Goal: Task Accomplishment & Management: Use online tool/utility

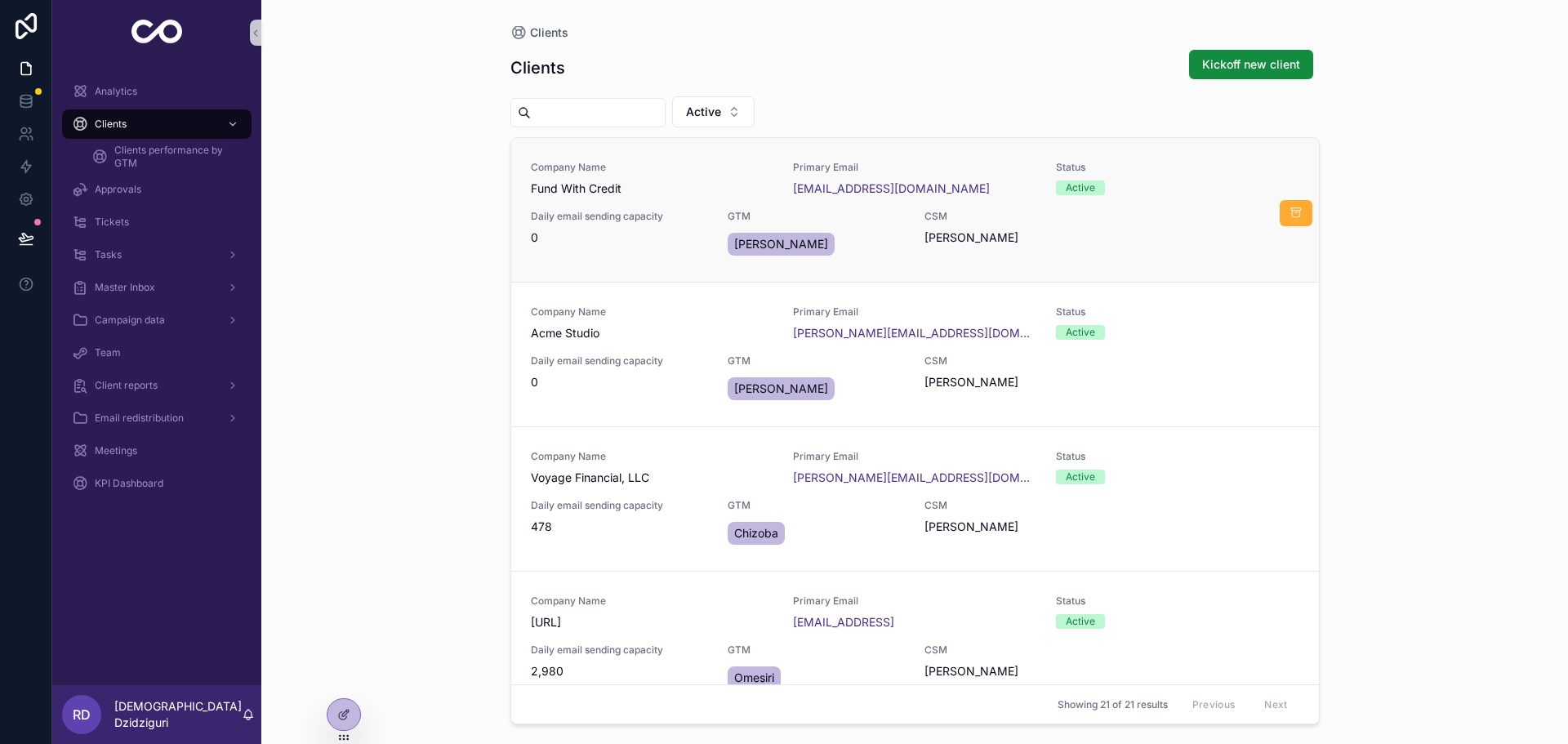
click at [696, 207] on div "Company Name Fund With Credit Primary Email jp@fundwithcredit.com Status Active…" at bounding box center [915, 210] width 769 height 98
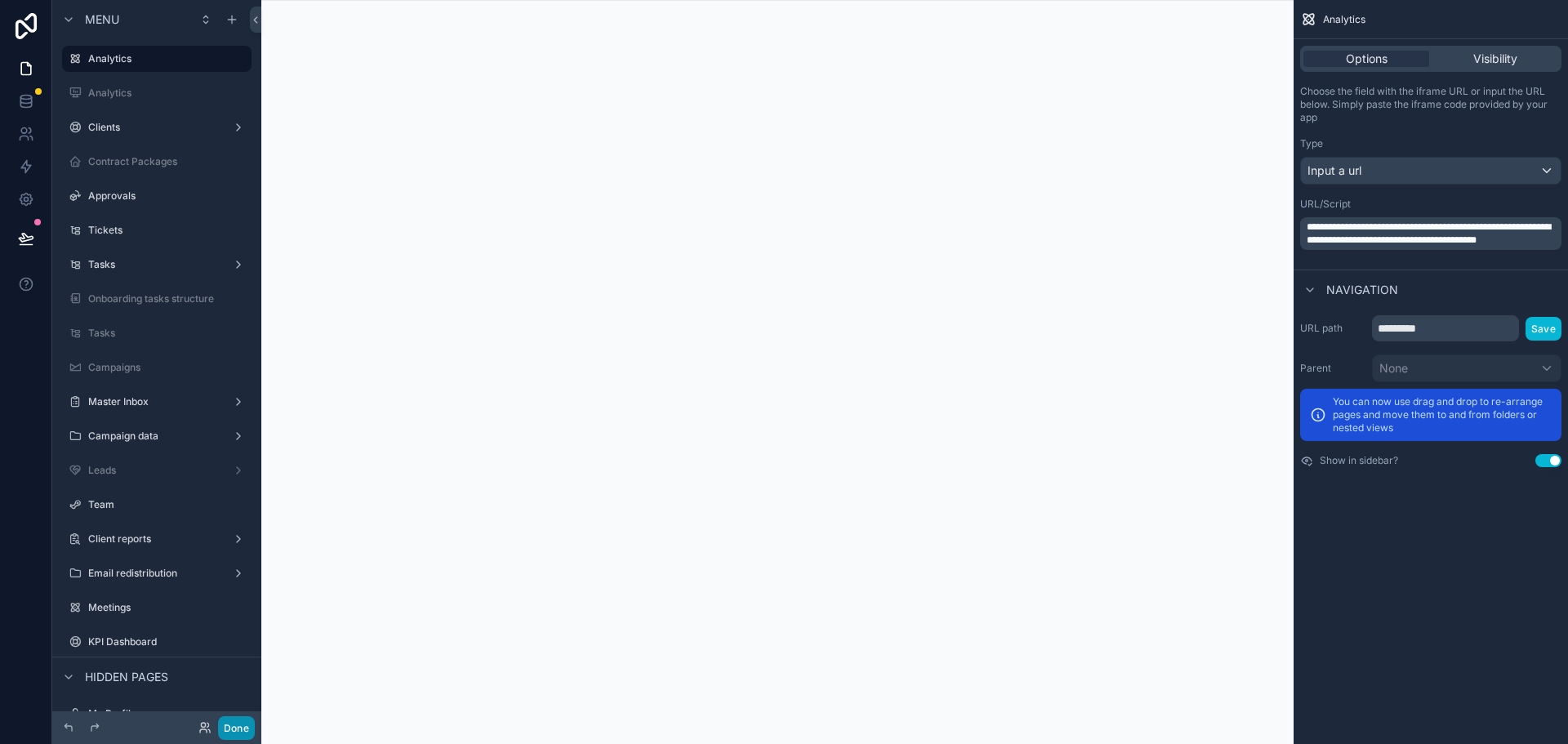
click at [246, 721] on button "Done" at bounding box center [236, 729] width 37 height 24
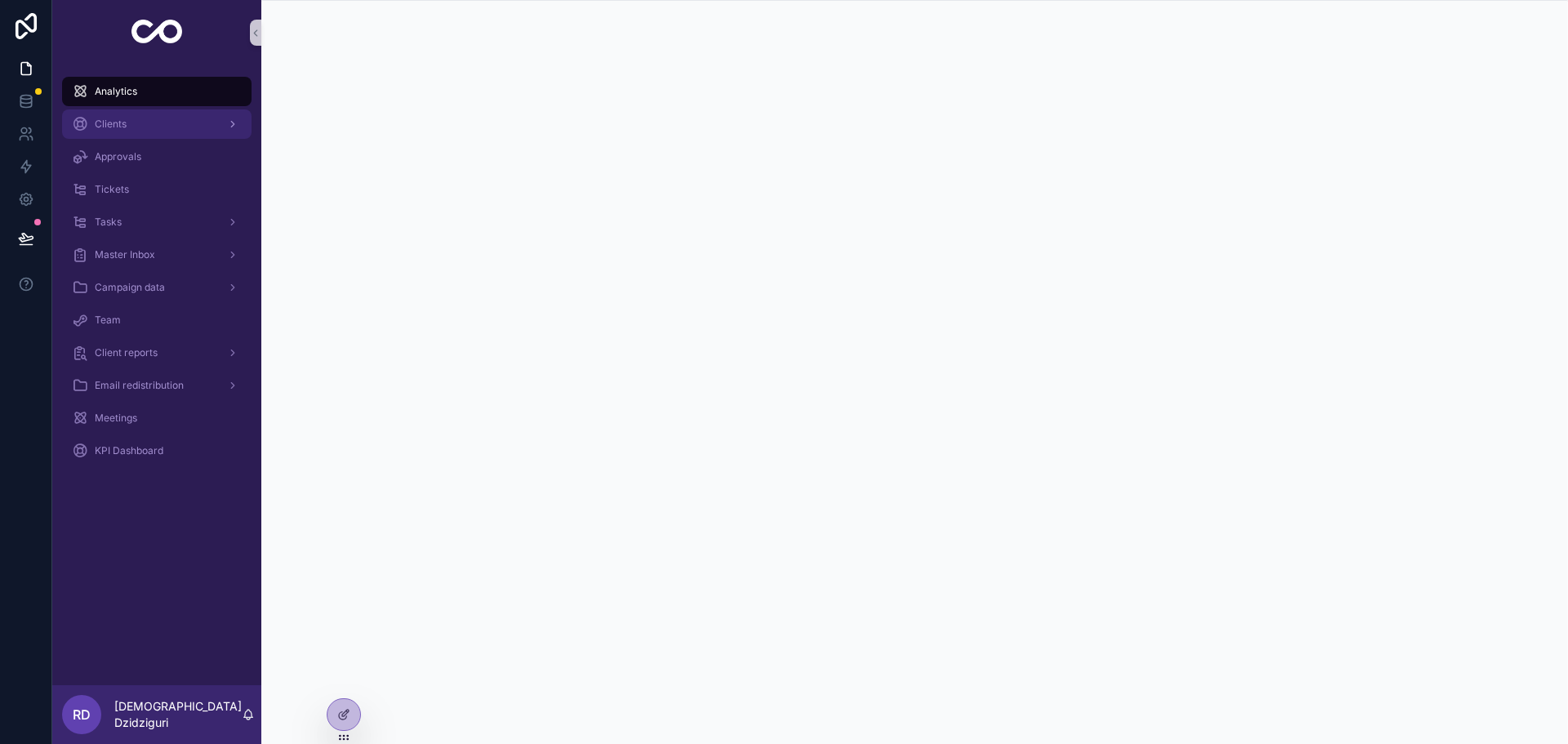
click at [178, 121] on div "Clients" at bounding box center [156, 124] width 170 height 27
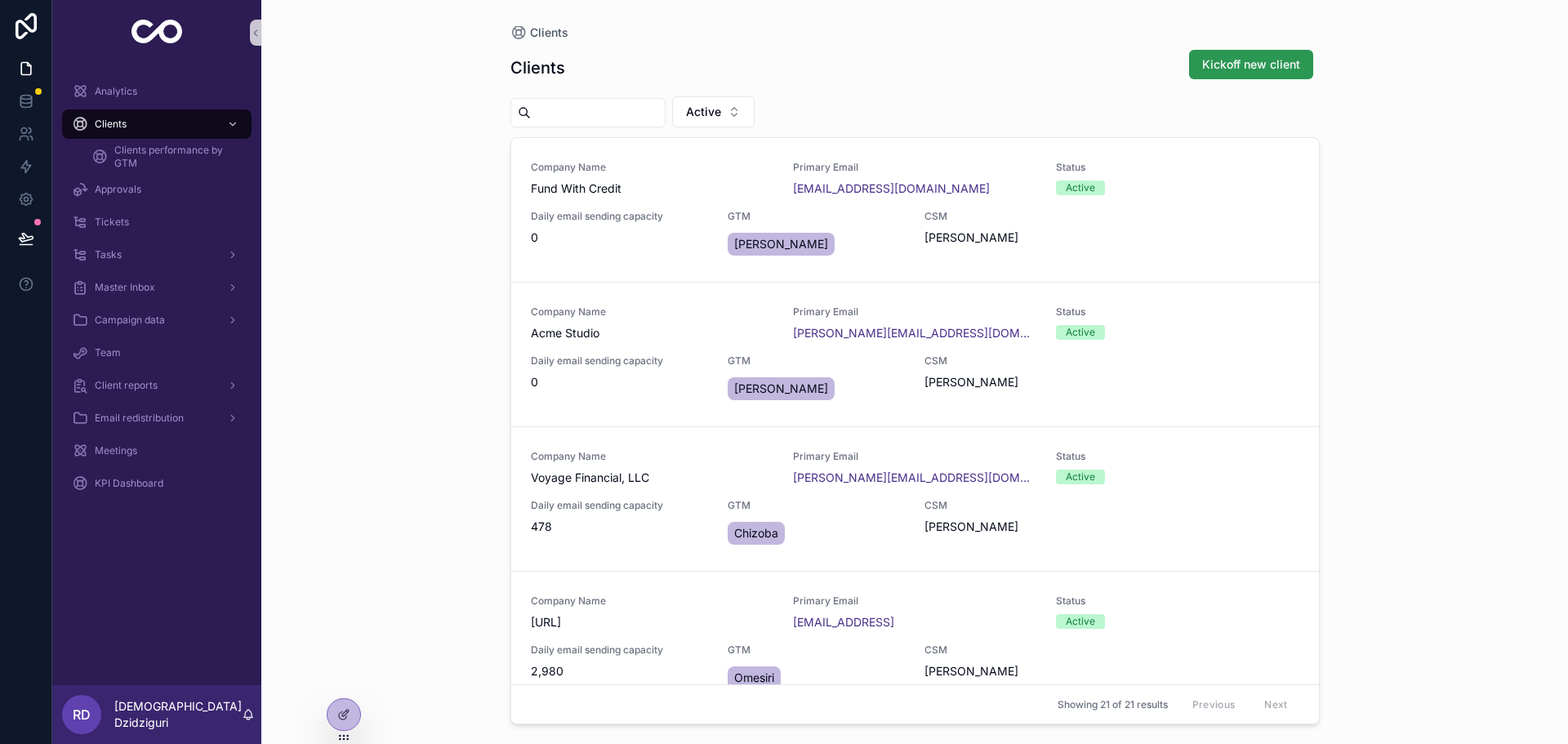
click at [1242, 66] on span "Kickoff new client" at bounding box center [1251, 64] width 98 height 16
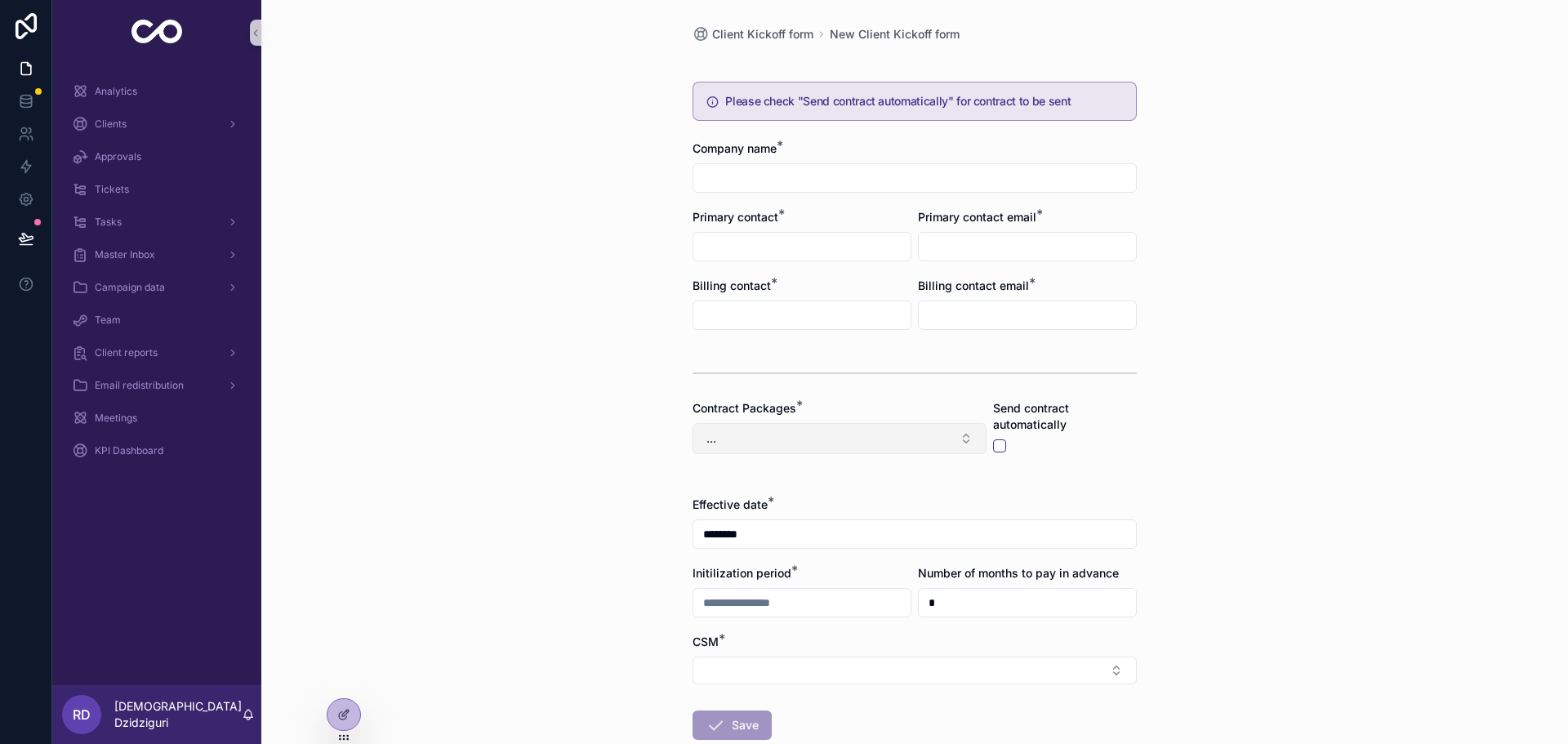
click at [789, 440] on button "..." at bounding box center [840, 439] width 294 height 31
click at [782, 434] on button "..." at bounding box center [840, 439] width 294 height 31
click at [190, 120] on div "Clients" at bounding box center [156, 124] width 170 height 27
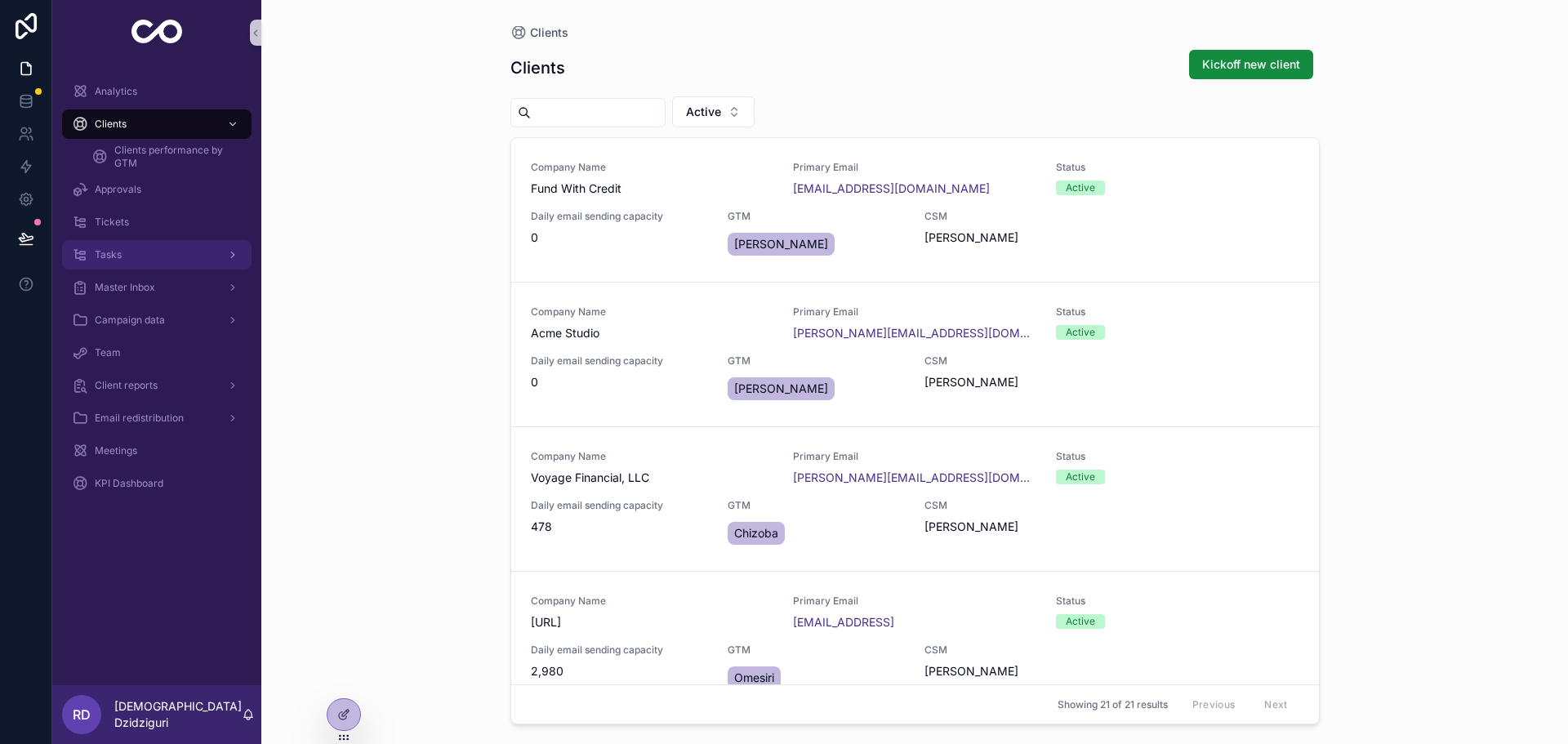
click at [126, 261] on div "Tasks" at bounding box center [156, 255] width 170 height 27
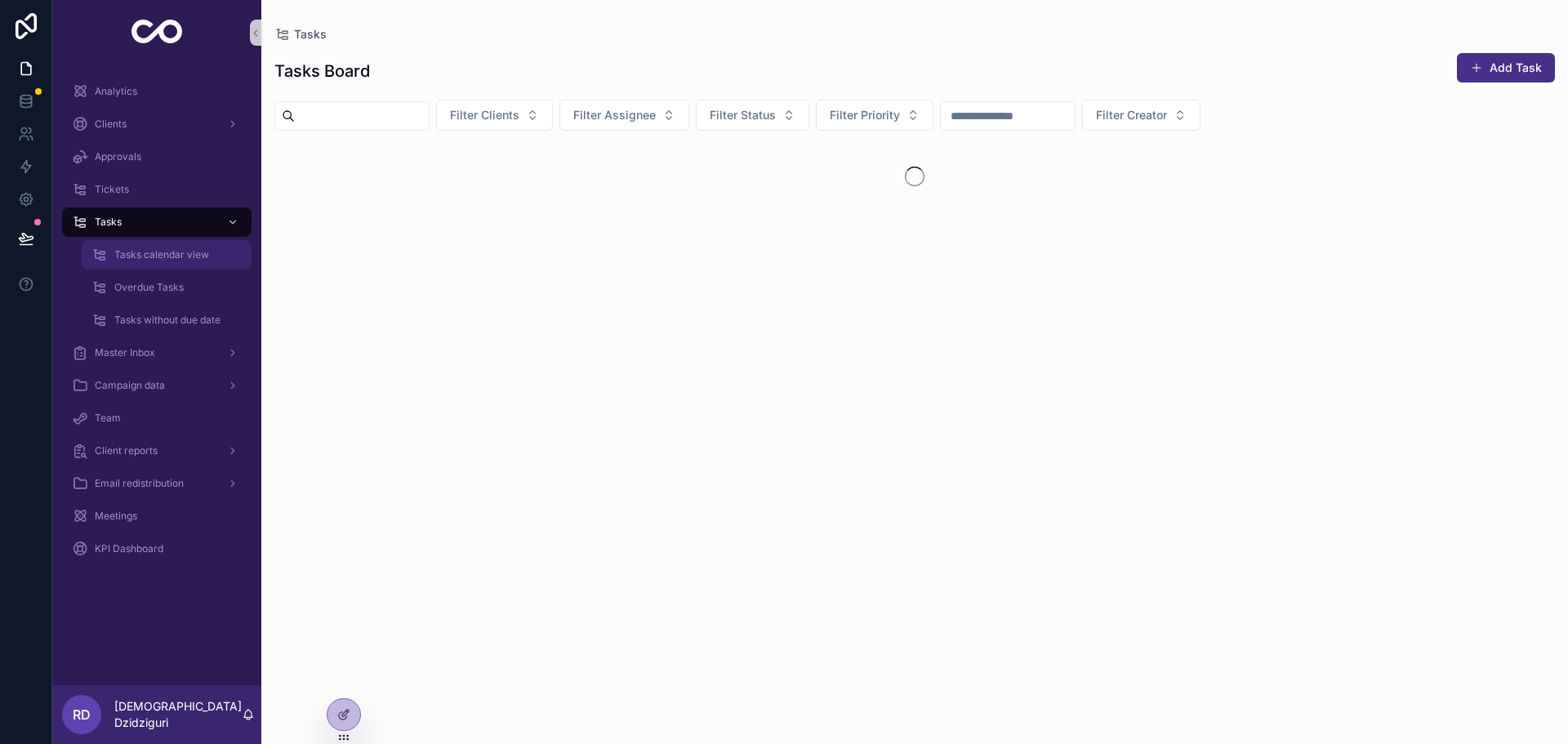
click at [168, 258] on span "Tasks calendar view" at bounding box center [162, 254] width 95 height 13
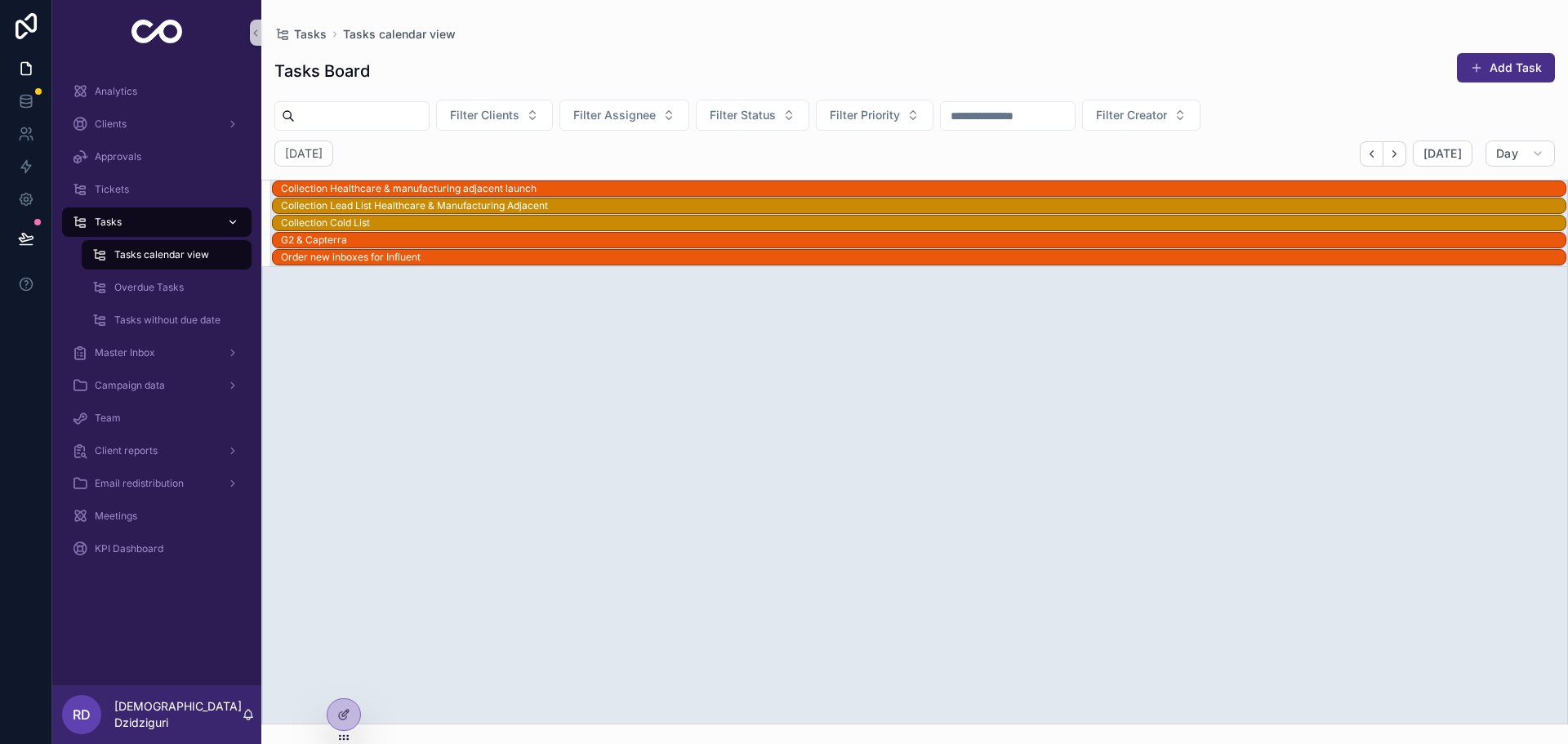
click at [133, 216] on div "Tasks" at bounding box center [156, 222] width 170 height 27
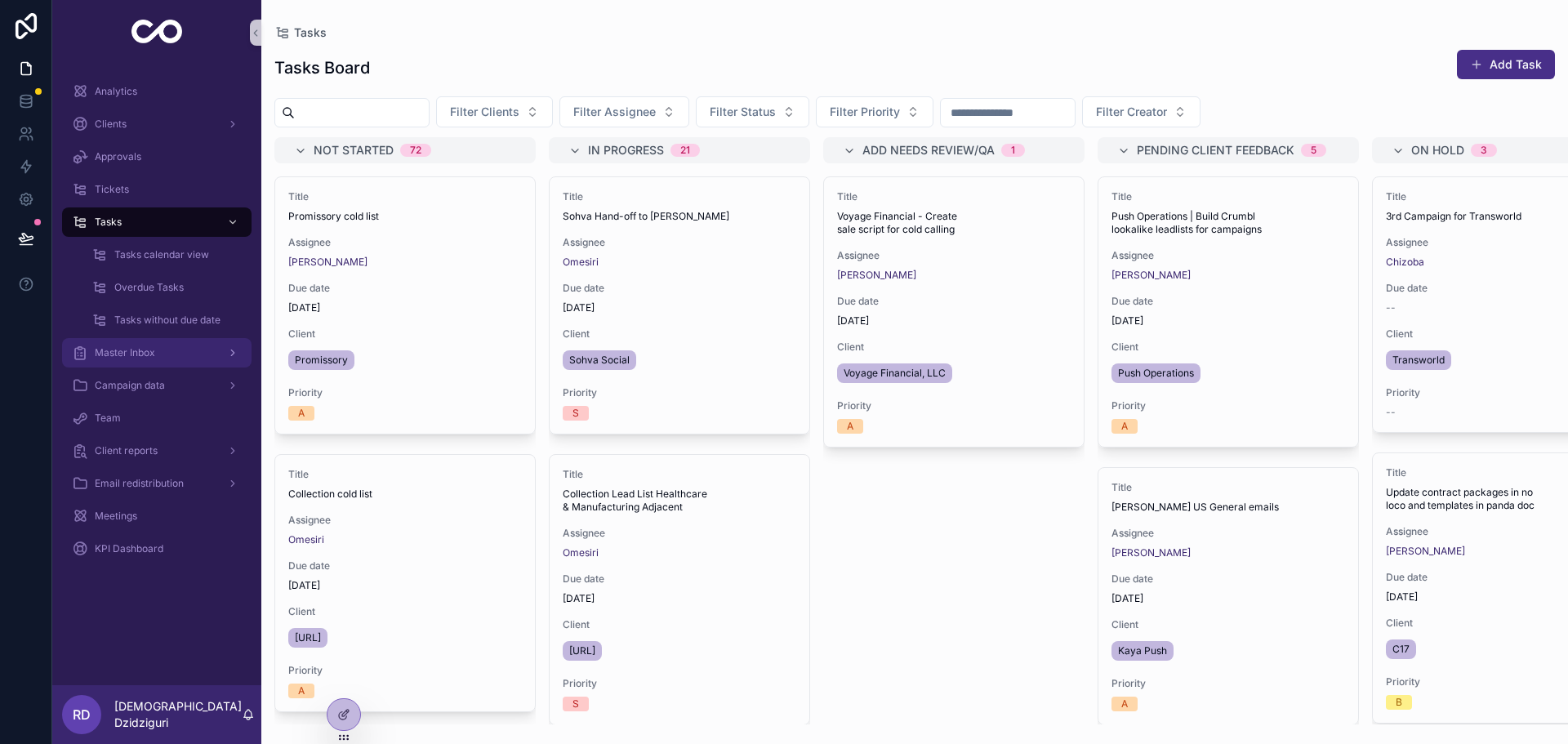
click at [145, 356] on span "Master Inbox" at bounding box center [125, 352] width 61 height 13
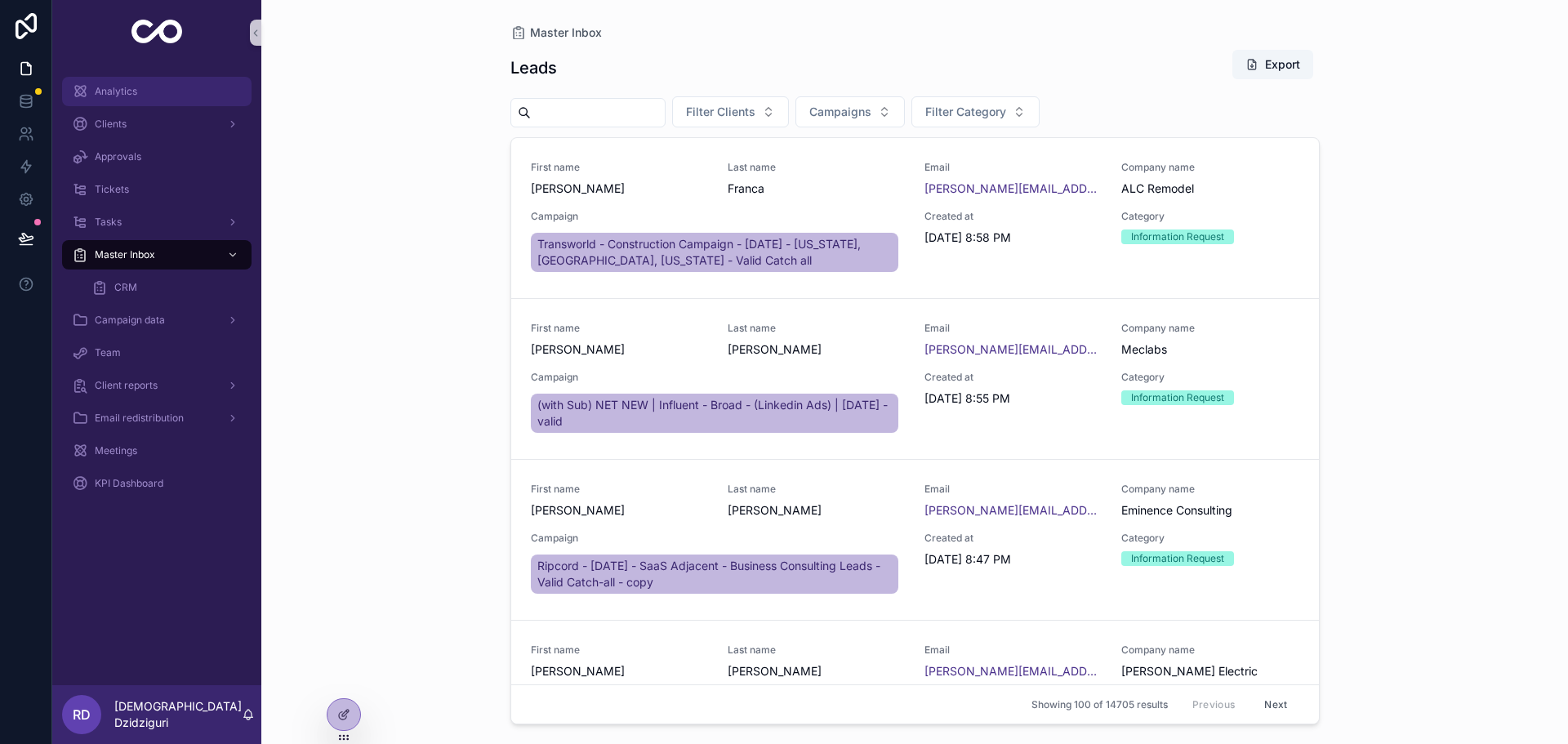
click at [156, 91] on div "Analytics" at bounding box center [156, 92] width 170 height 27
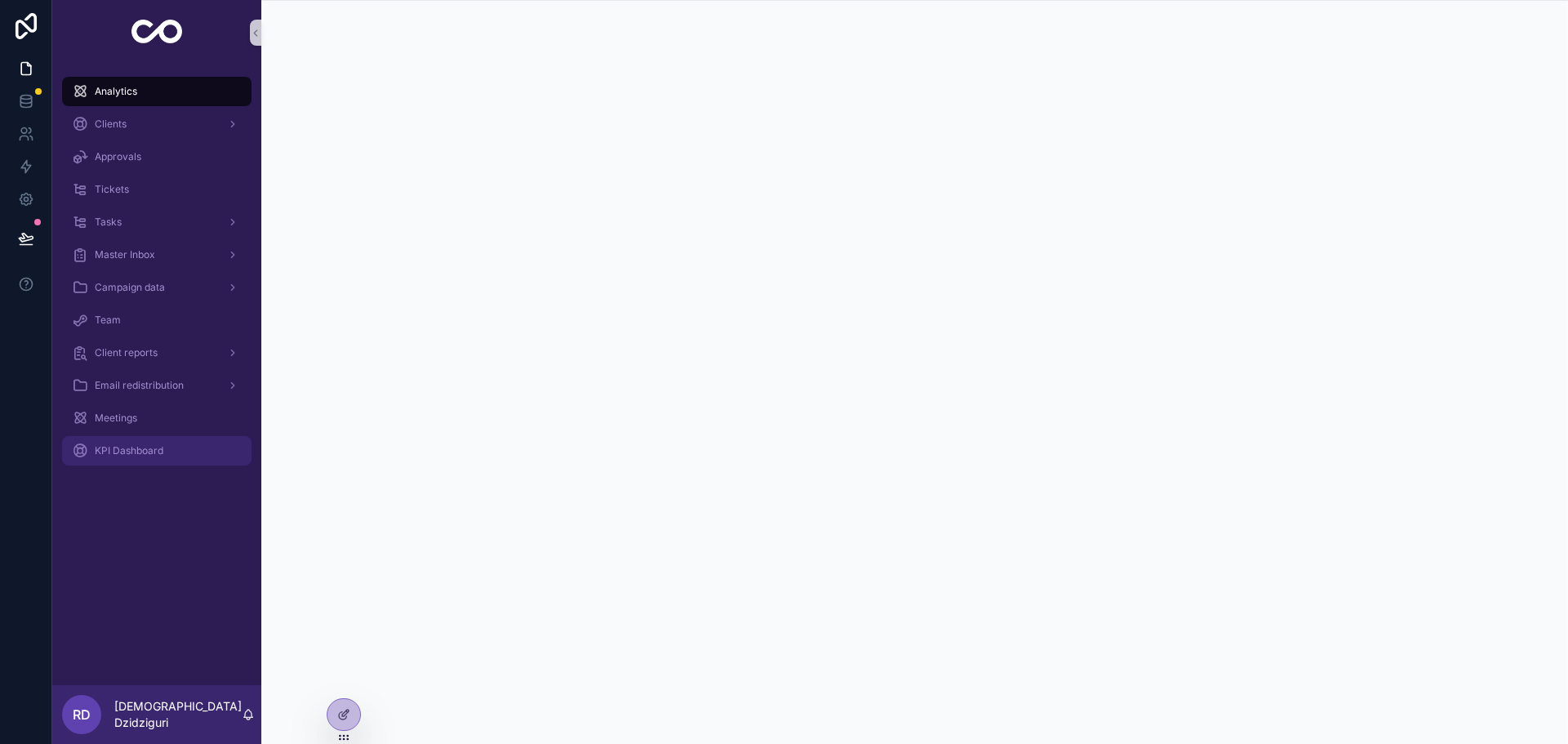
click at [135, 461] on div "KPI Dashboard" at bounding box center [156, 451] width 170 height 27
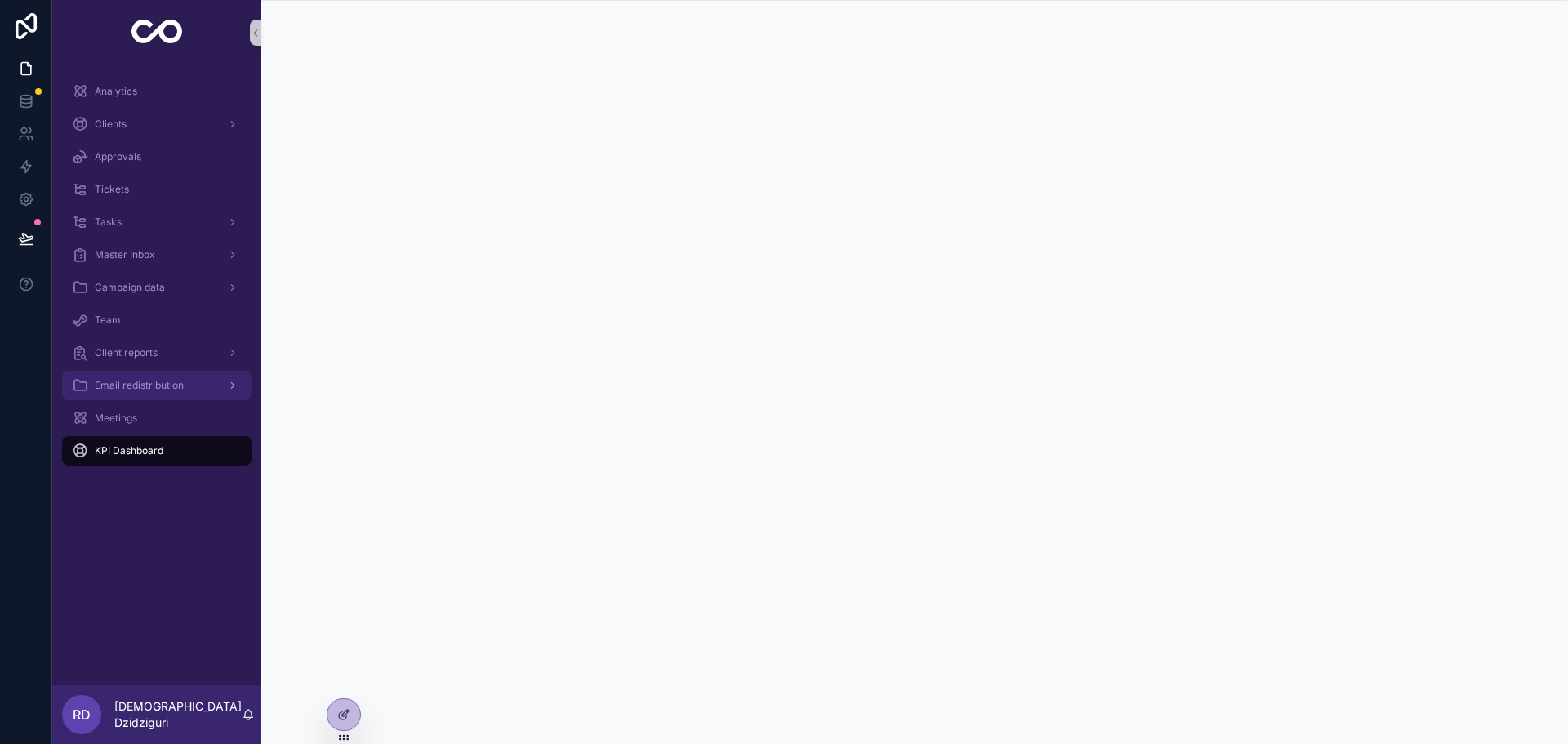
click at [158, 389] on span "Email redistribution" at bounding box center [139, 385] width 89 height 13
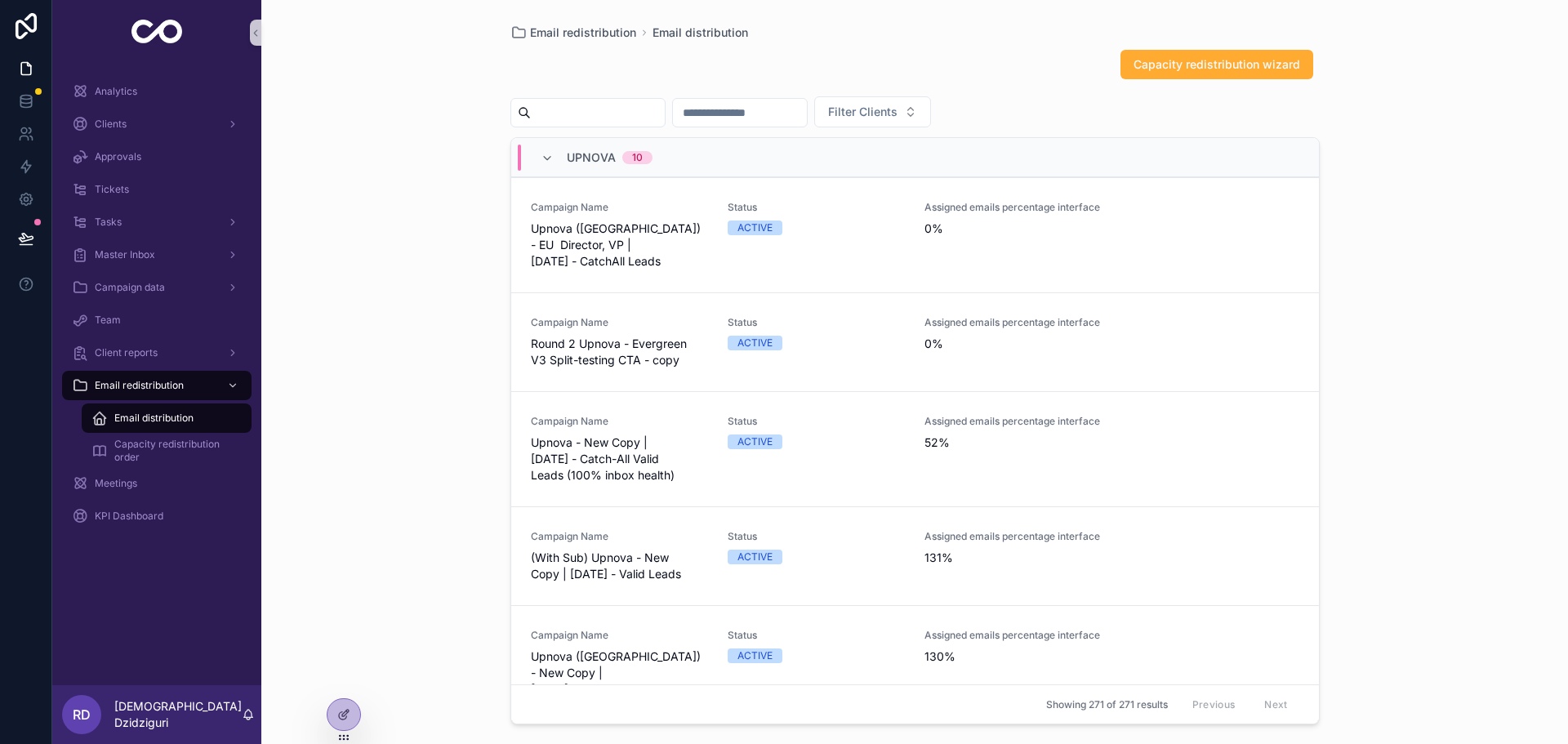
click at [176, 422] on span "Email distribution" at bounding box center [154, 417] width 80 height 13
click at [481, 298] on div "Email redistribution Email distribution Capacity redistribution wizard Filter C…" at bounding box center [915, 372] width 1306 height 744
click at [556, 154] on div "Upnova 10" at bounding box center [596, 157] width 112 height 27
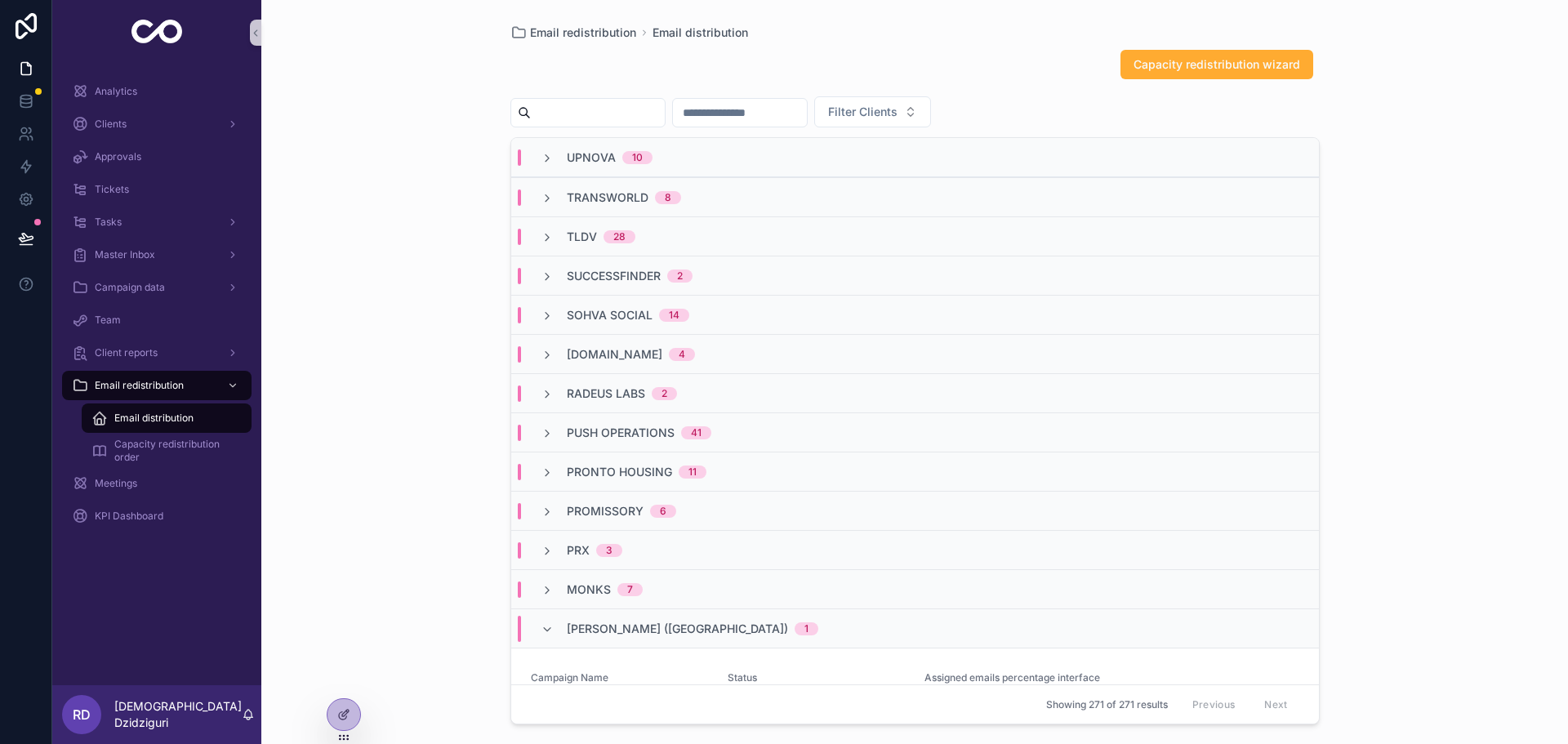
click at [556, 154] on div "Upnova 10" at bounding box center [596, 157] width 112 height 16
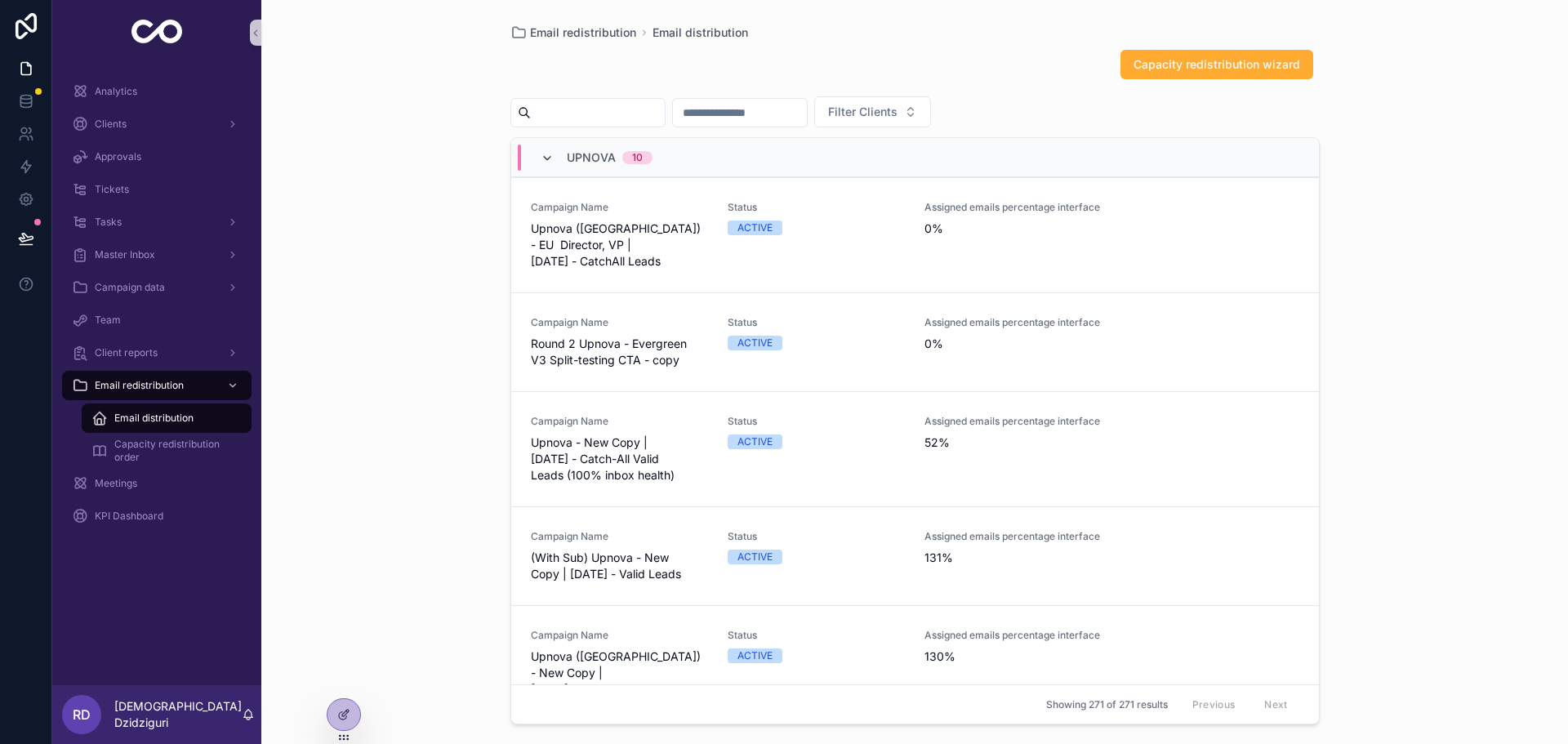
click at [548, 152] on icon "scrollable content" at bounding box center [546, 158] width 13 height 13
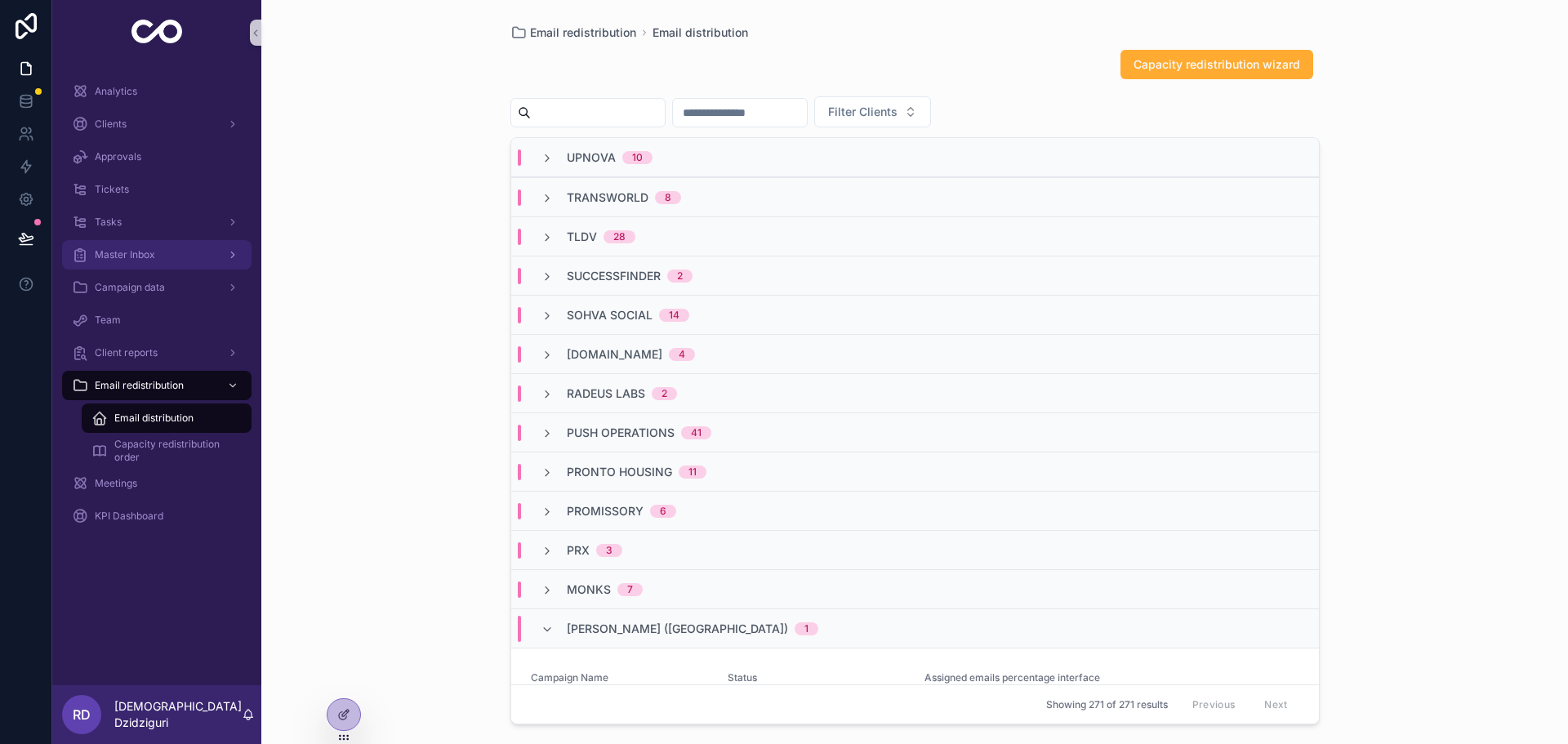
drag, startPoint x: 154, startPoint y: 263, endPoint x: 198, endPoint y: 267, distance: 44.2
click at [154, 263] on div "Master Inbox" at bounding box center [156, 255] width 170 height 27
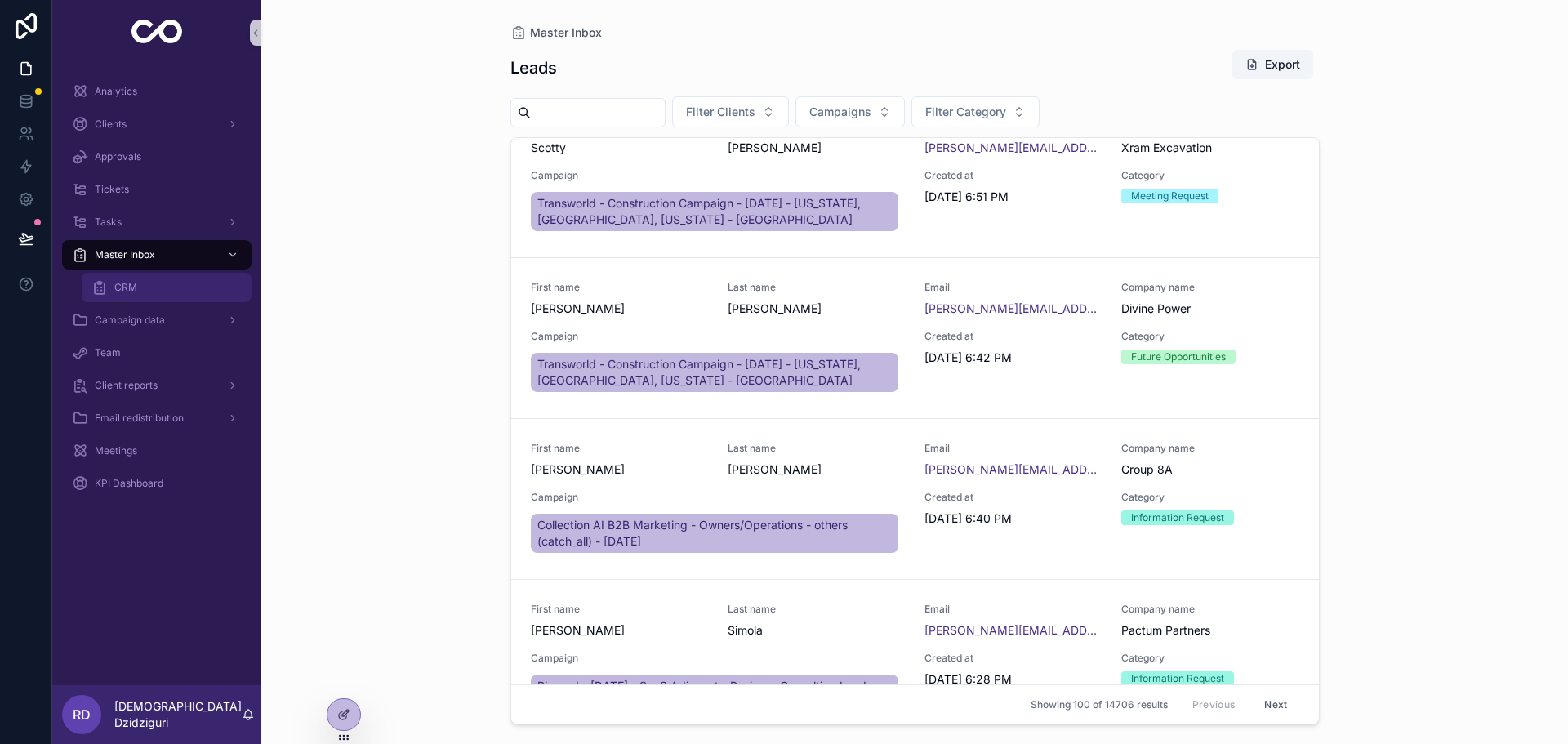
scroll to position [1797, 0]
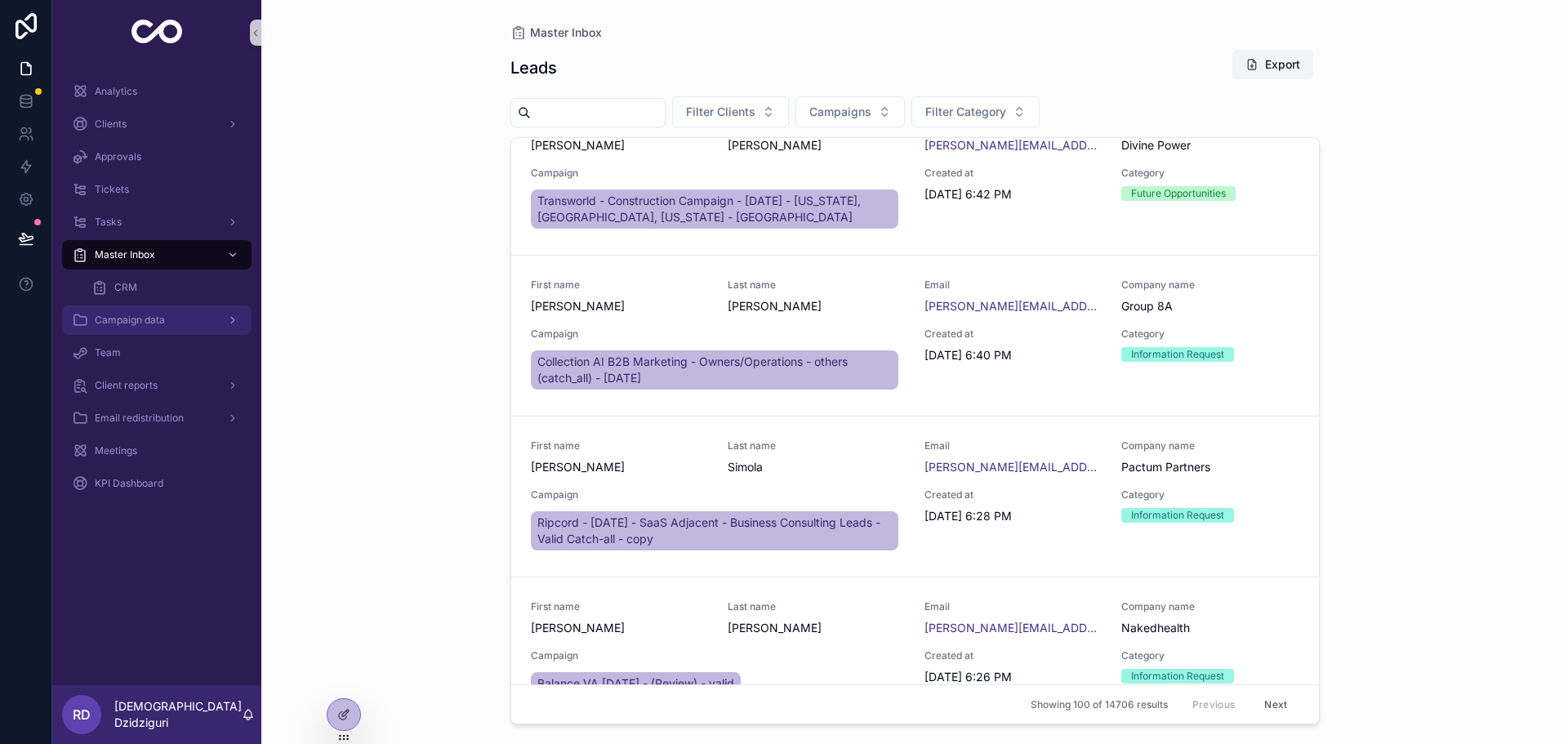
click at [135, 327] on div "Campaign data" at bounding box center [156, 320] width 170 height 27
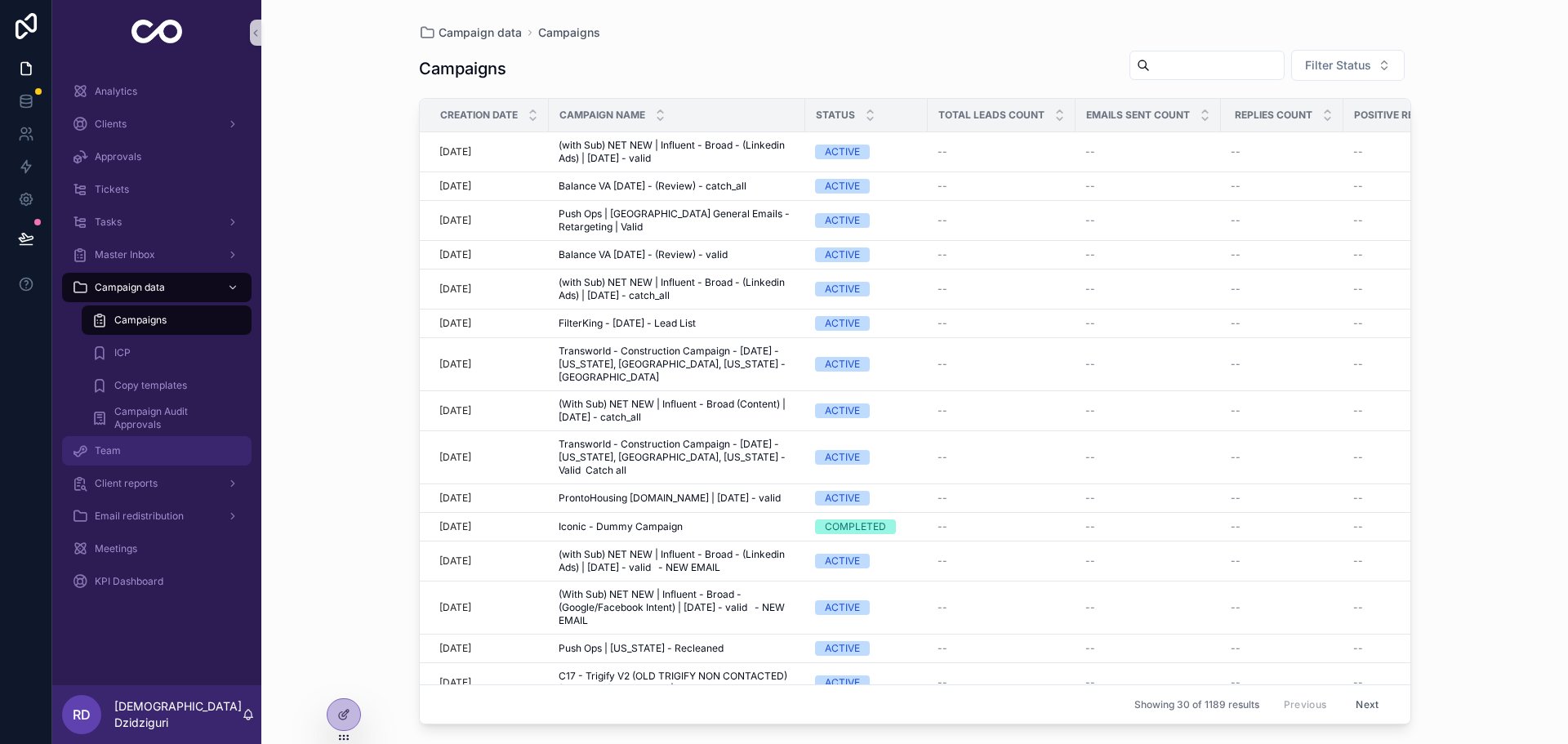
click at [134, 447] on div "Team" at bounding box center [156, 451] width 170 height 27
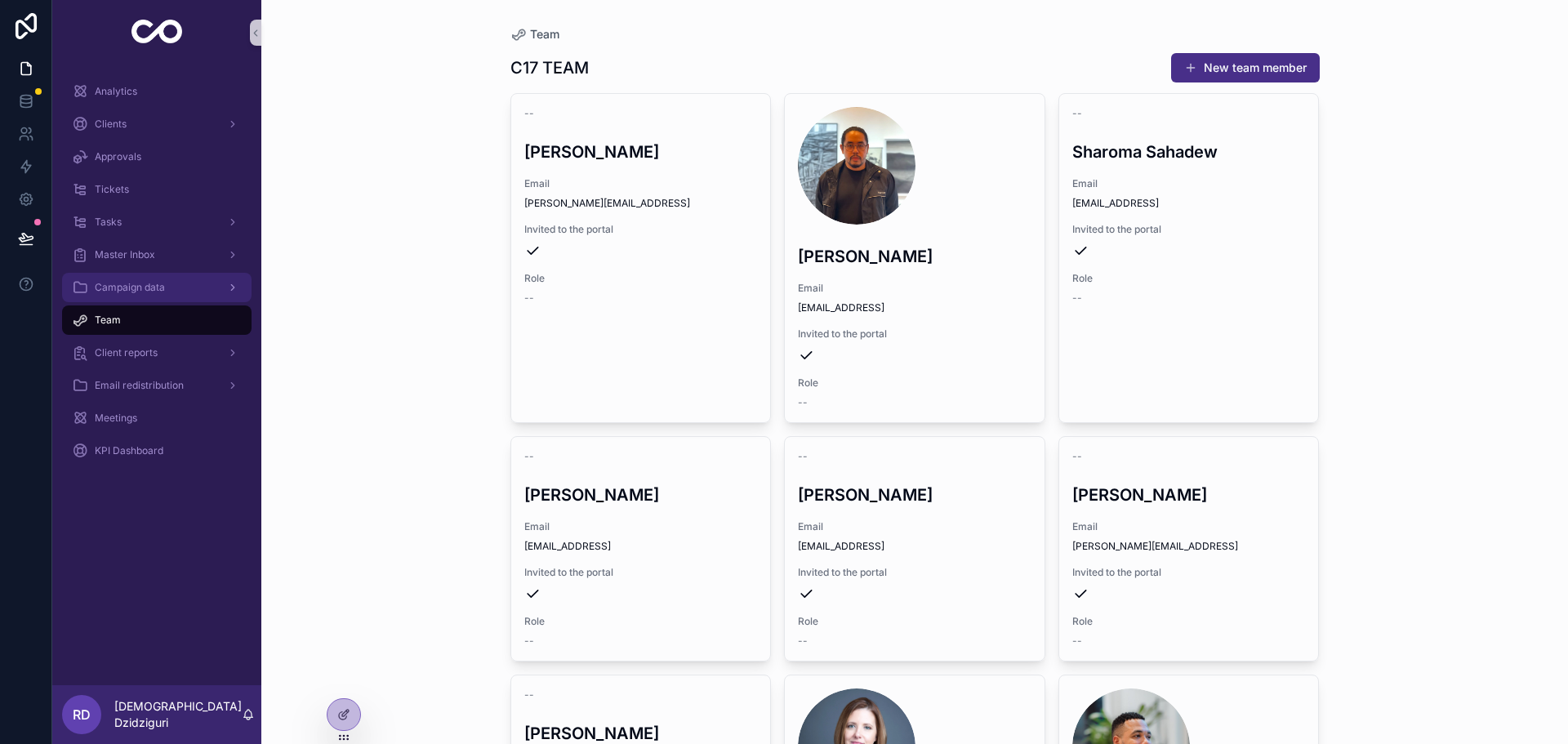
click at [130, 285] on span "Campaign data" at bounding box center [130, 287] width 70 height 13
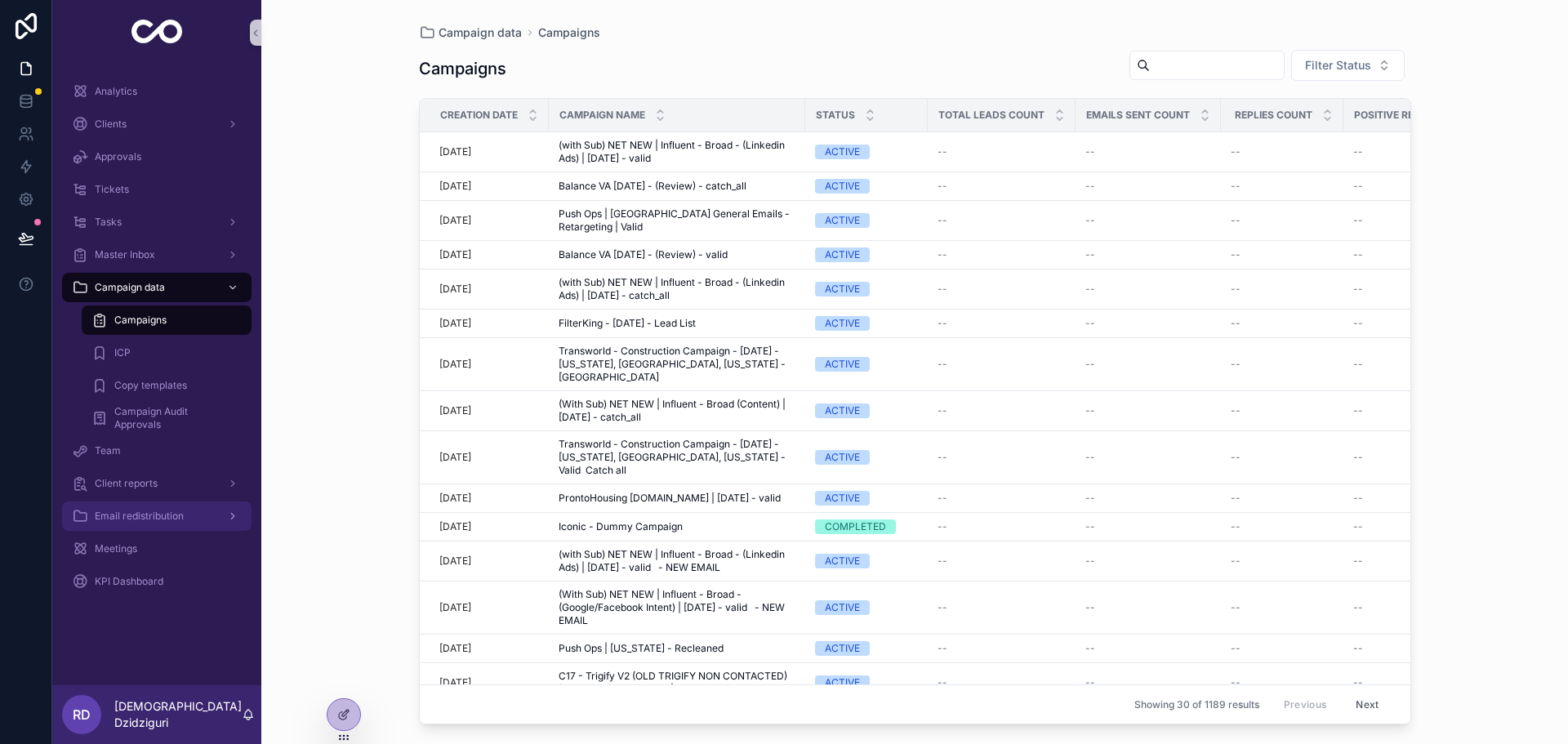
click at [168, 511] on span "Email redistribution" at bounding box center [139, 516] width 89 height 13
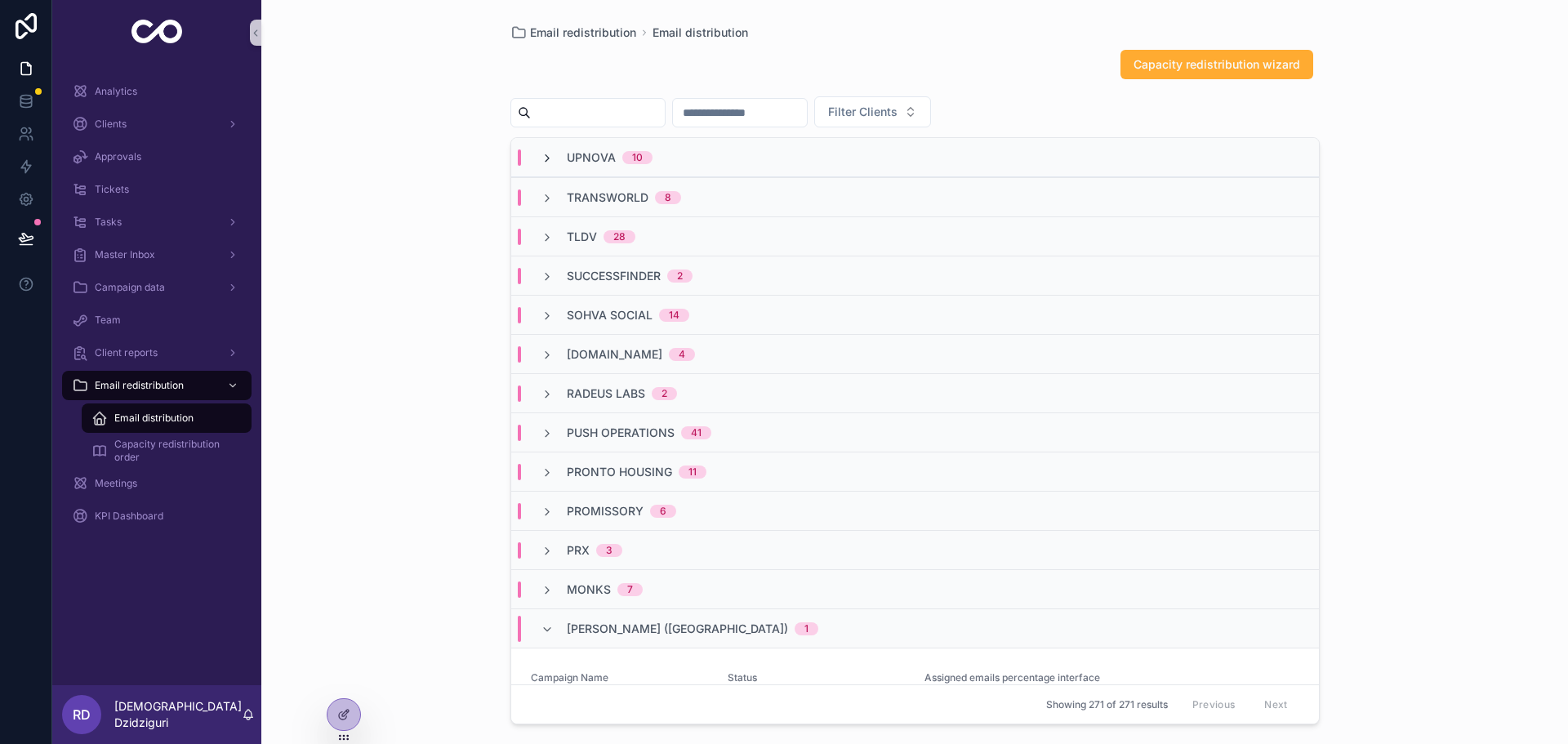
click at [544, 156] on icon "scrollable content" at bounding box center [546, 158] width 13 height 13
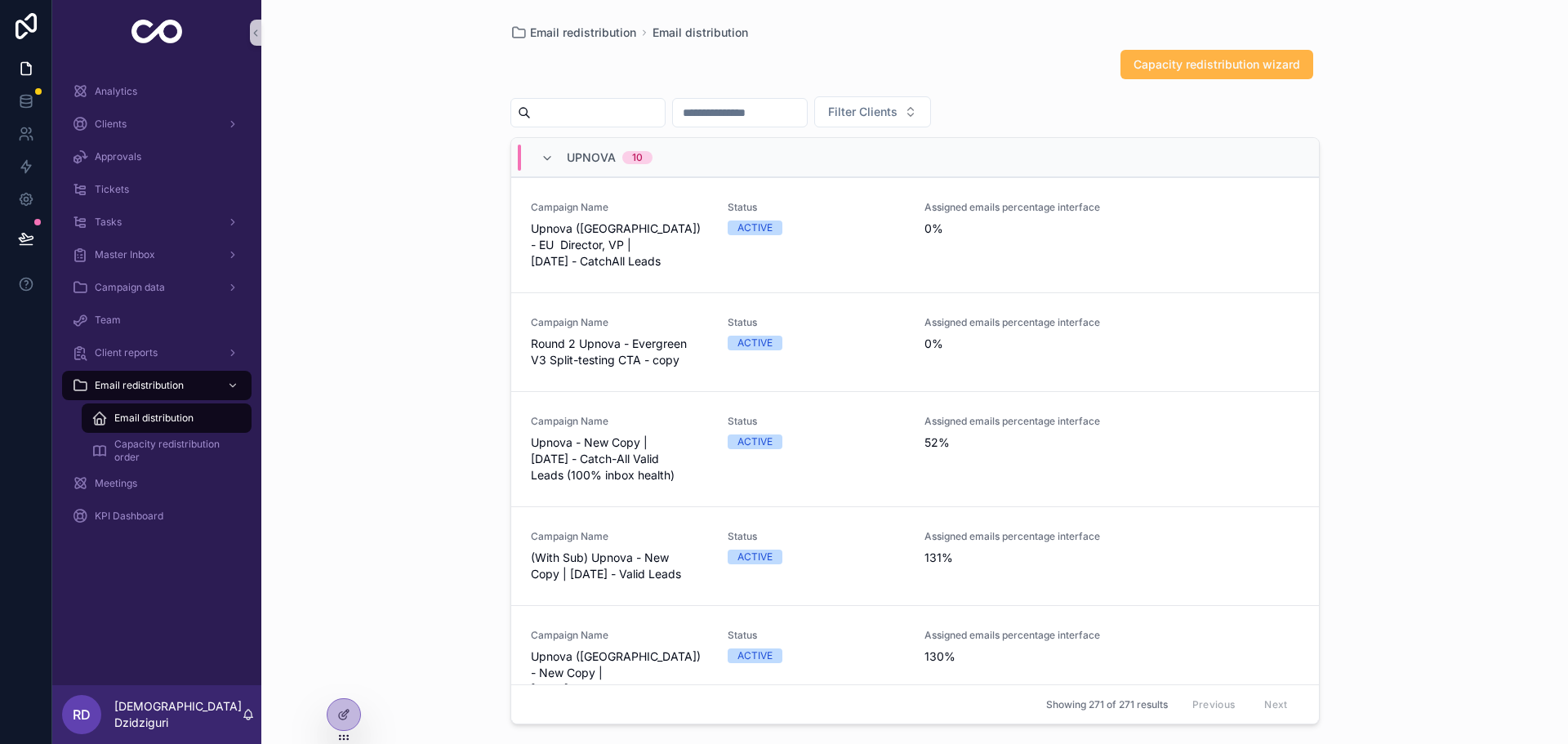
click at [1208, 72] on span "Capacity redistribution wizard" at bounding box center [1217, 64] width 167 height 16
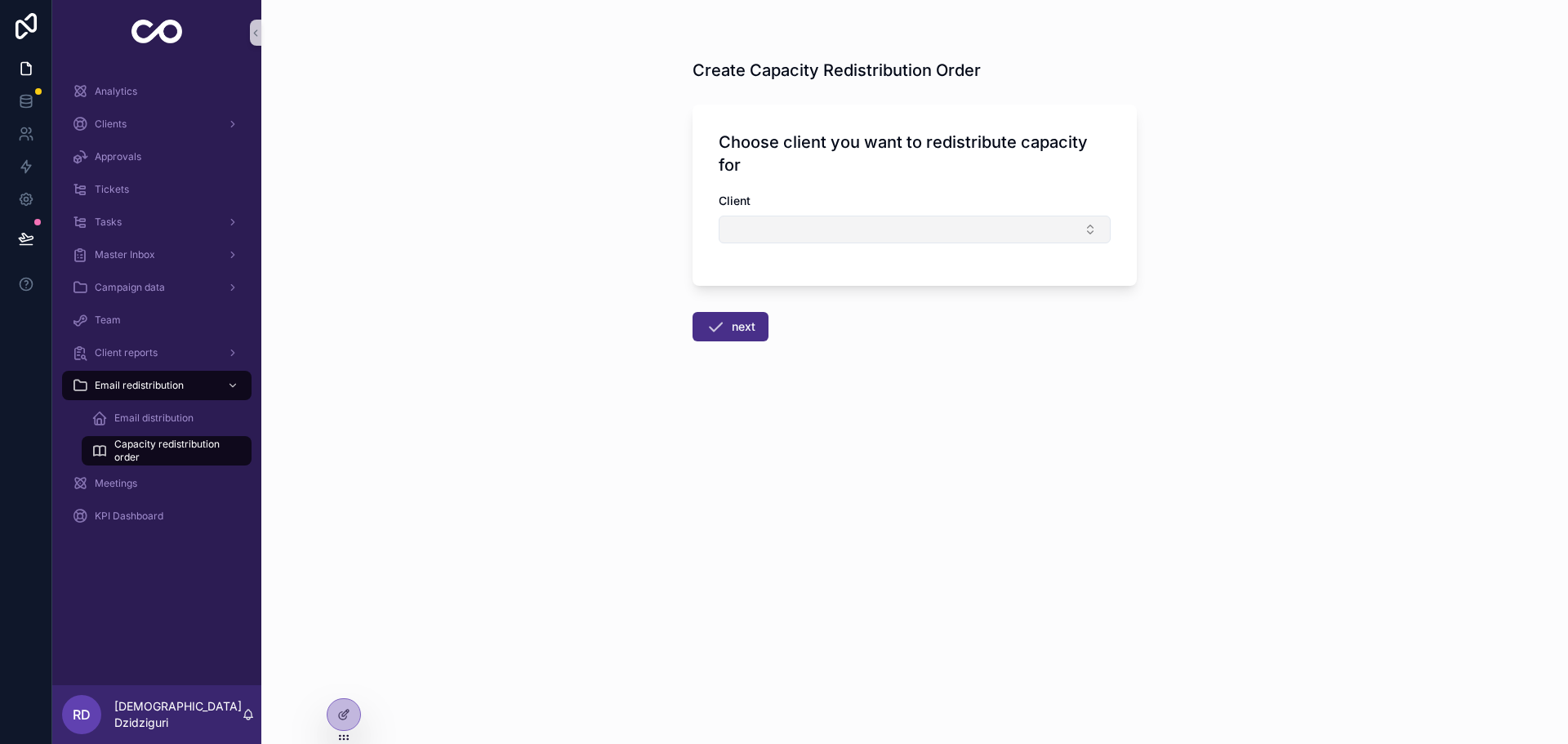
click at [768, 233] on button "Select Button" at bounding box center [915, 229] width 392 height 27
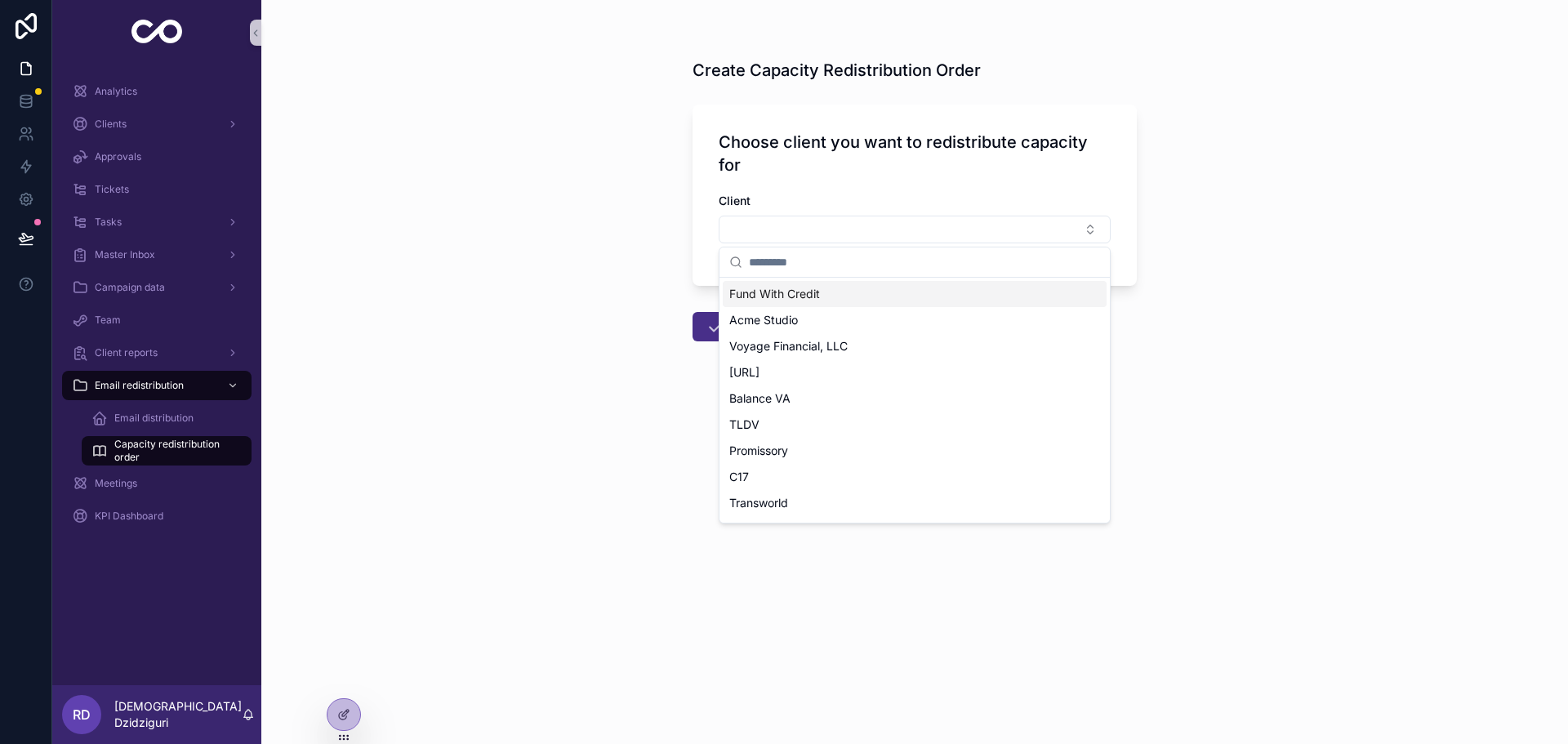
click at [780, 287] on span "Fund With Credit" at bounding box center [775, 293] width 91 height 16
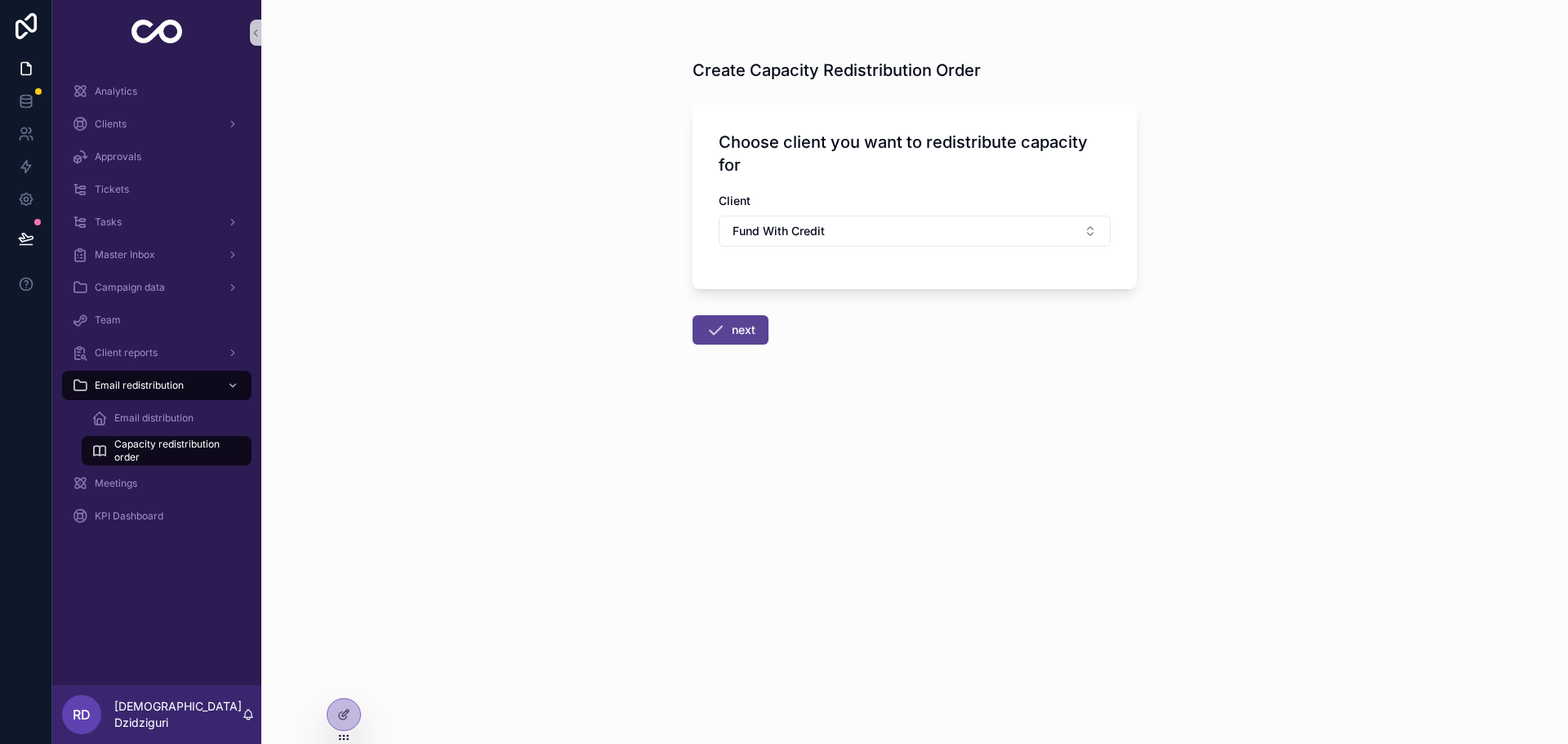
click at [732, 328] on button "next" at bounding box center [730, 330] width 76 height 29
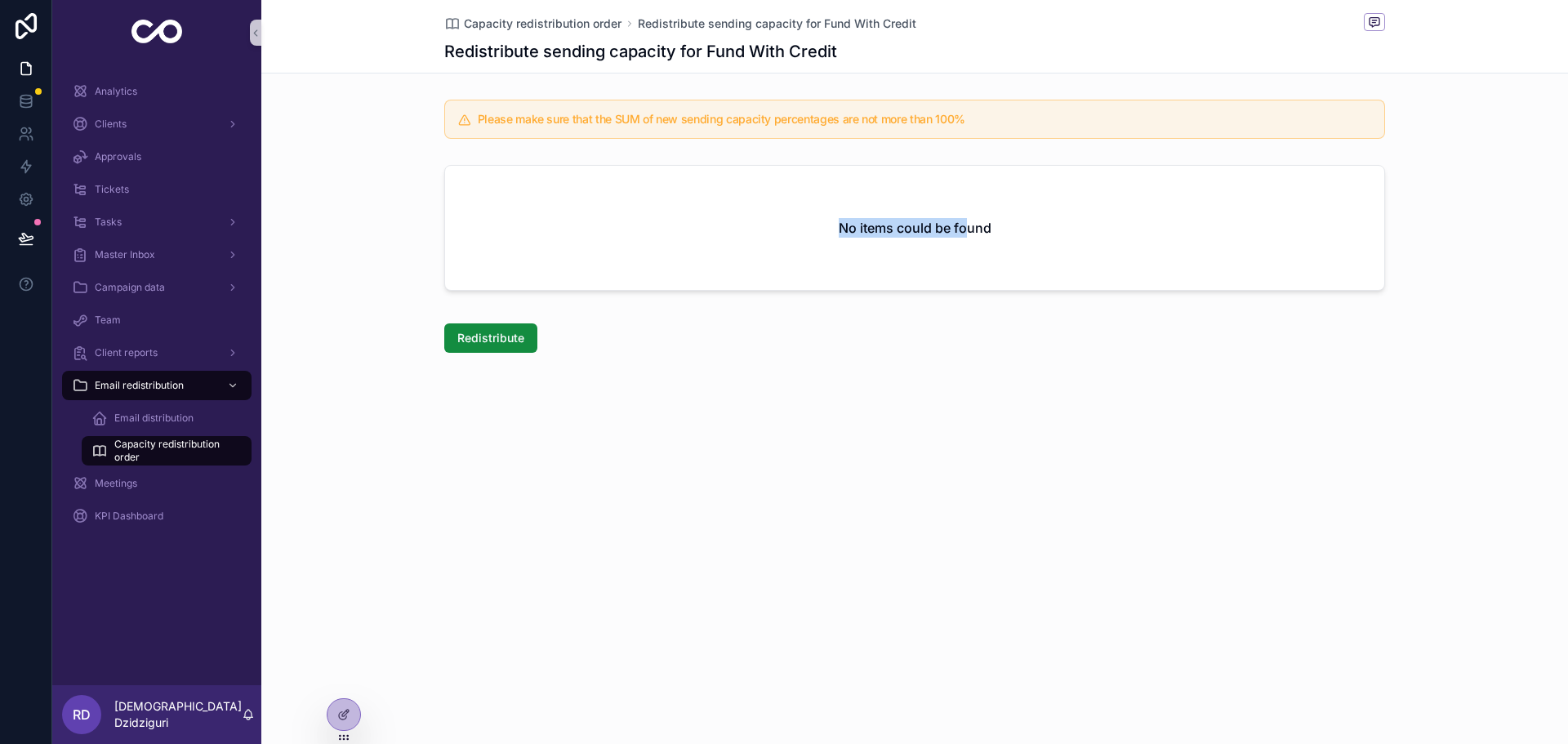
drag, startPoint x: 837, startPoint y: 224, endPoint x: 964, endPoint y: 228, distance: 127.1
click at [964, 228] on div "No items could be found" at bounding box center [915, 227] width 940 height 124
click at [558, 25] on span "Capacity redistribution order" at bounding box center [543, 23] width 157 height 16
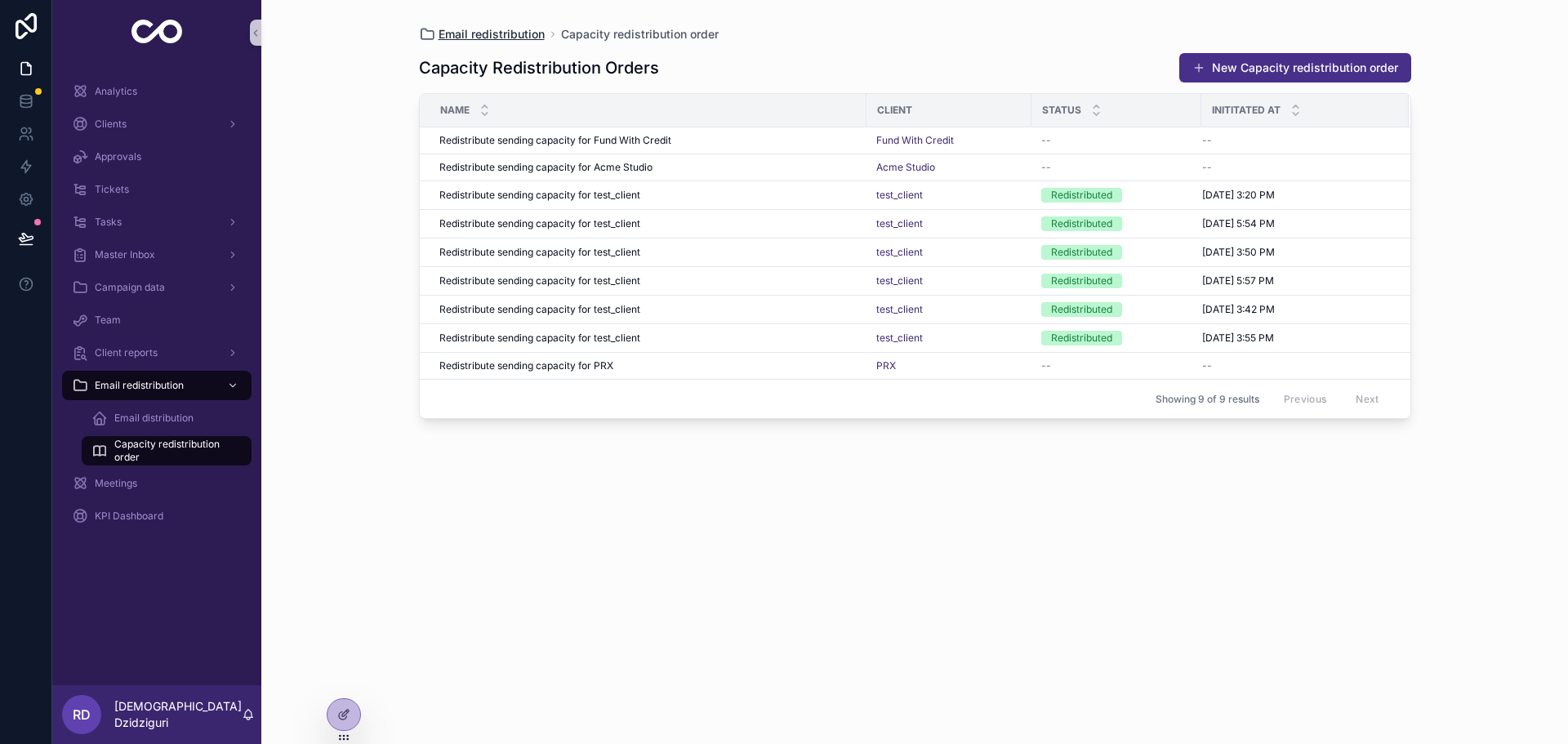
click at [462, 32] on span "Email redistribution" at bounding box center [492, 34] width 106 height 16
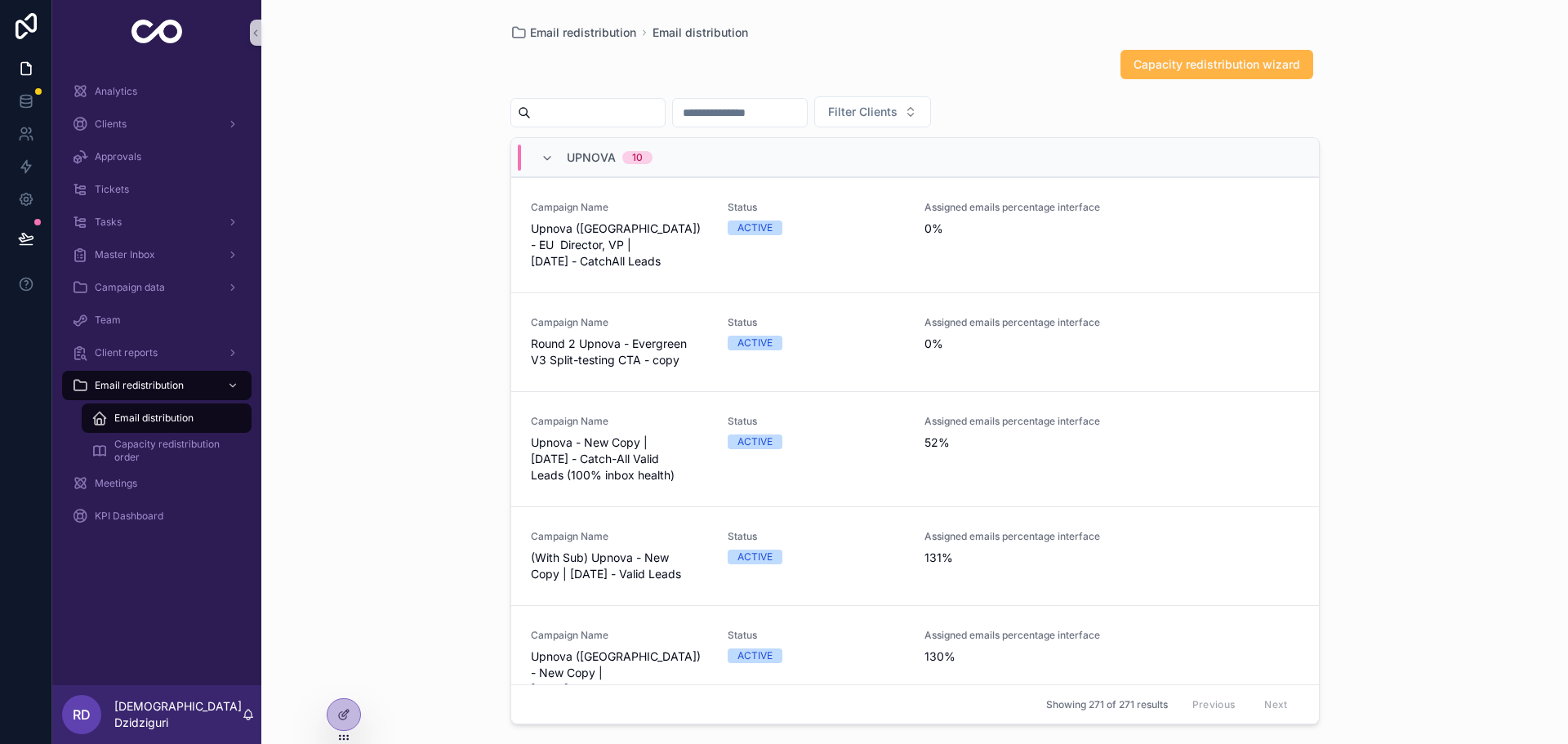
click at [1203, 68] on span "Capacity redistribution wizard" at bounding box center [1217, 64] width 167 height 16
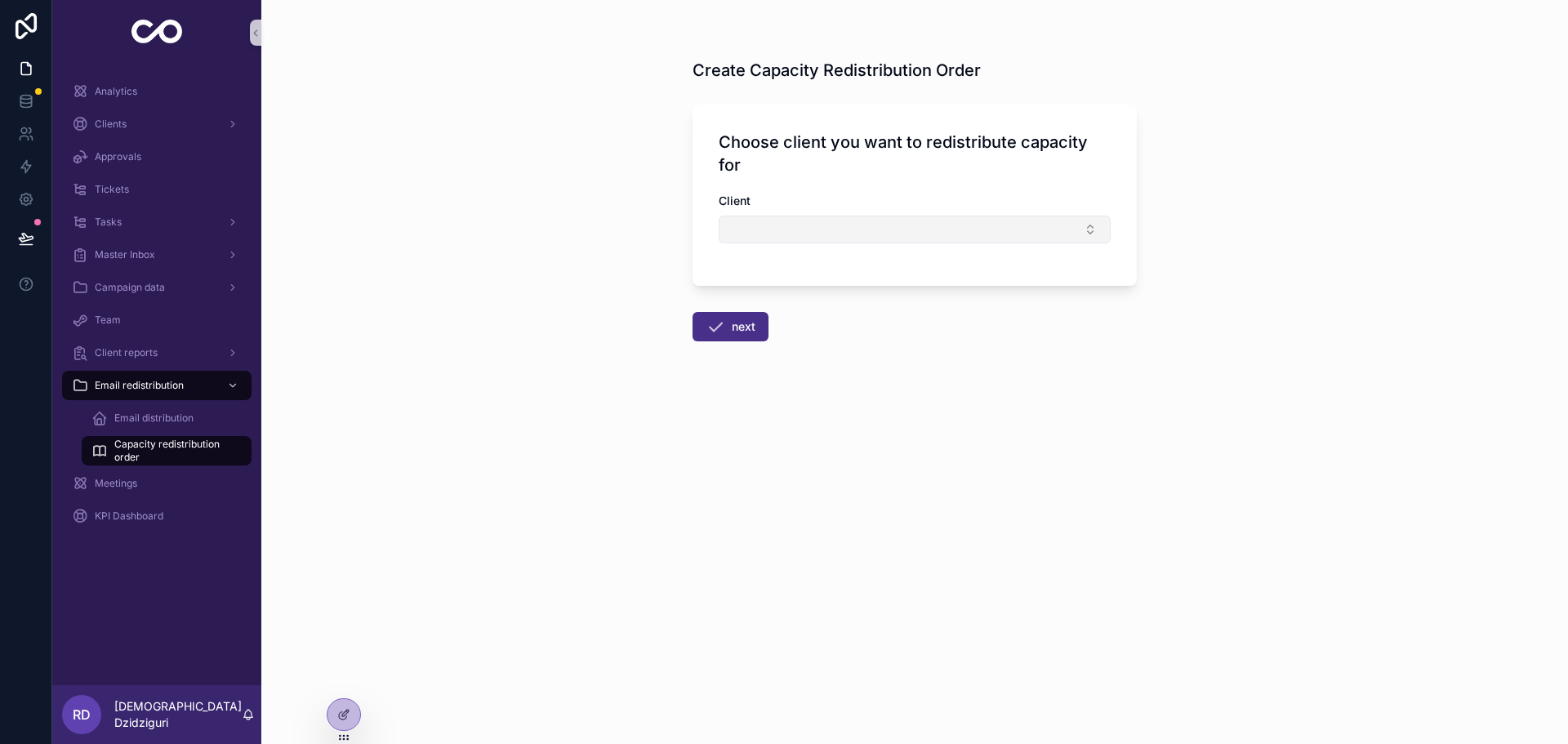
click at [829, 221] on button "Select Button" at bounding box center [915, 229] width 392 height 27
type input "******"
drag, startPoint x: 830, startPoint y: 269, endPoint x: 723, endPoint y: 258, distance: 107.6
click at [728, 258] on div "******" at bounding box center [915, 262] width 391 height 30
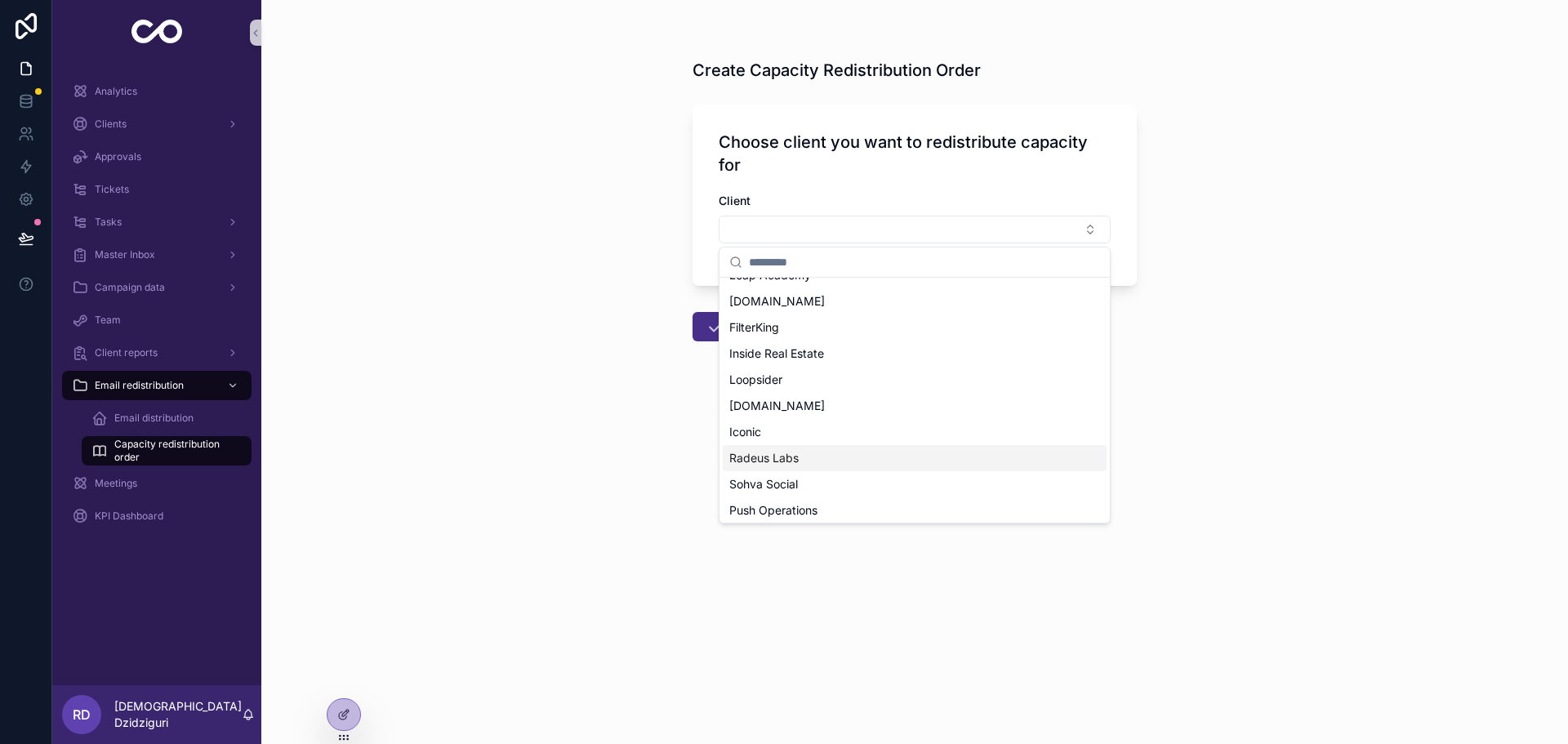
scroll to position [310, 0]
click at [789, 481] on span "Push Operations" at bounding box center [773, 480] width 88 height 16
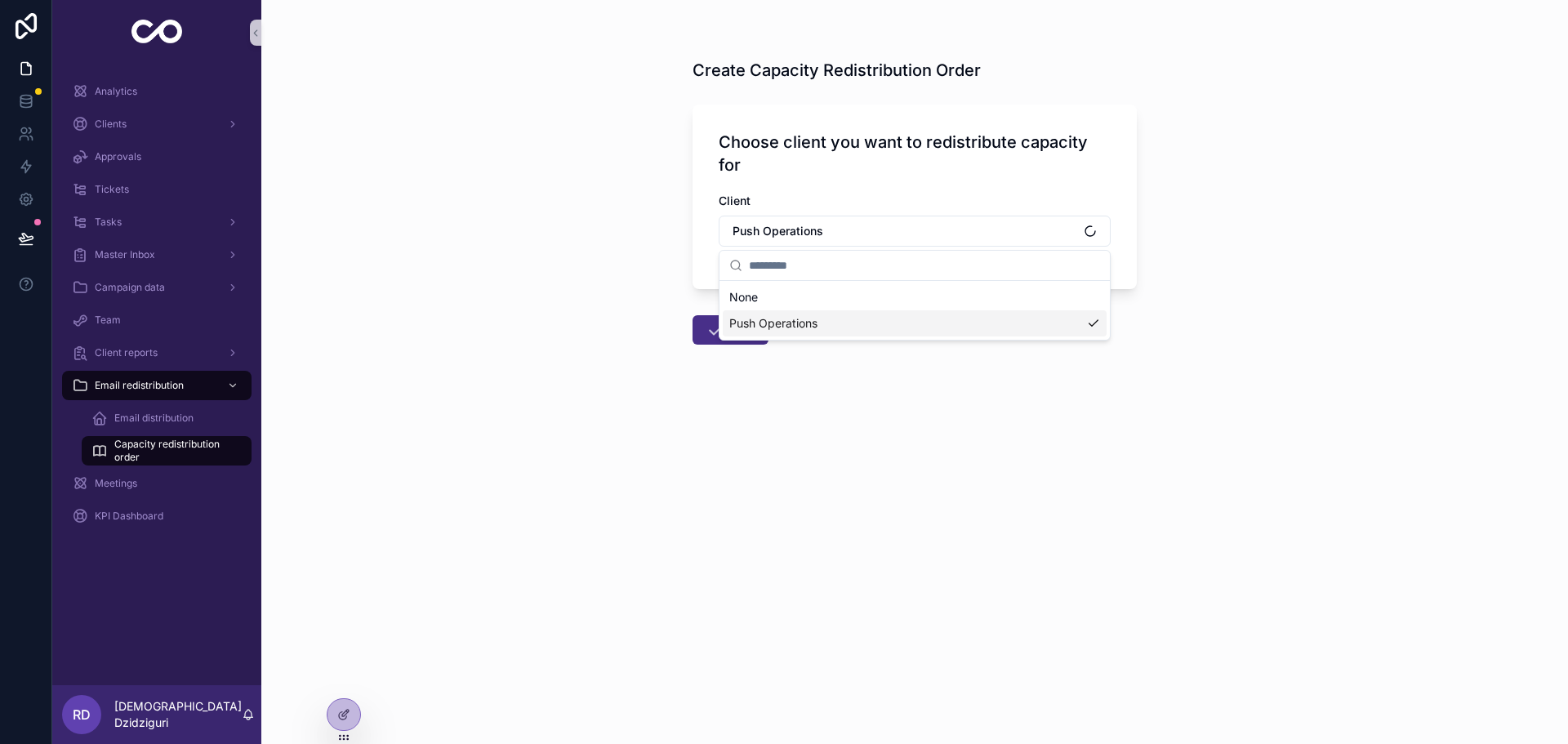
scroll to position [0, 0]
click at [736, 323] on button "next" at bounding box center [730, 330] width 76 height 29
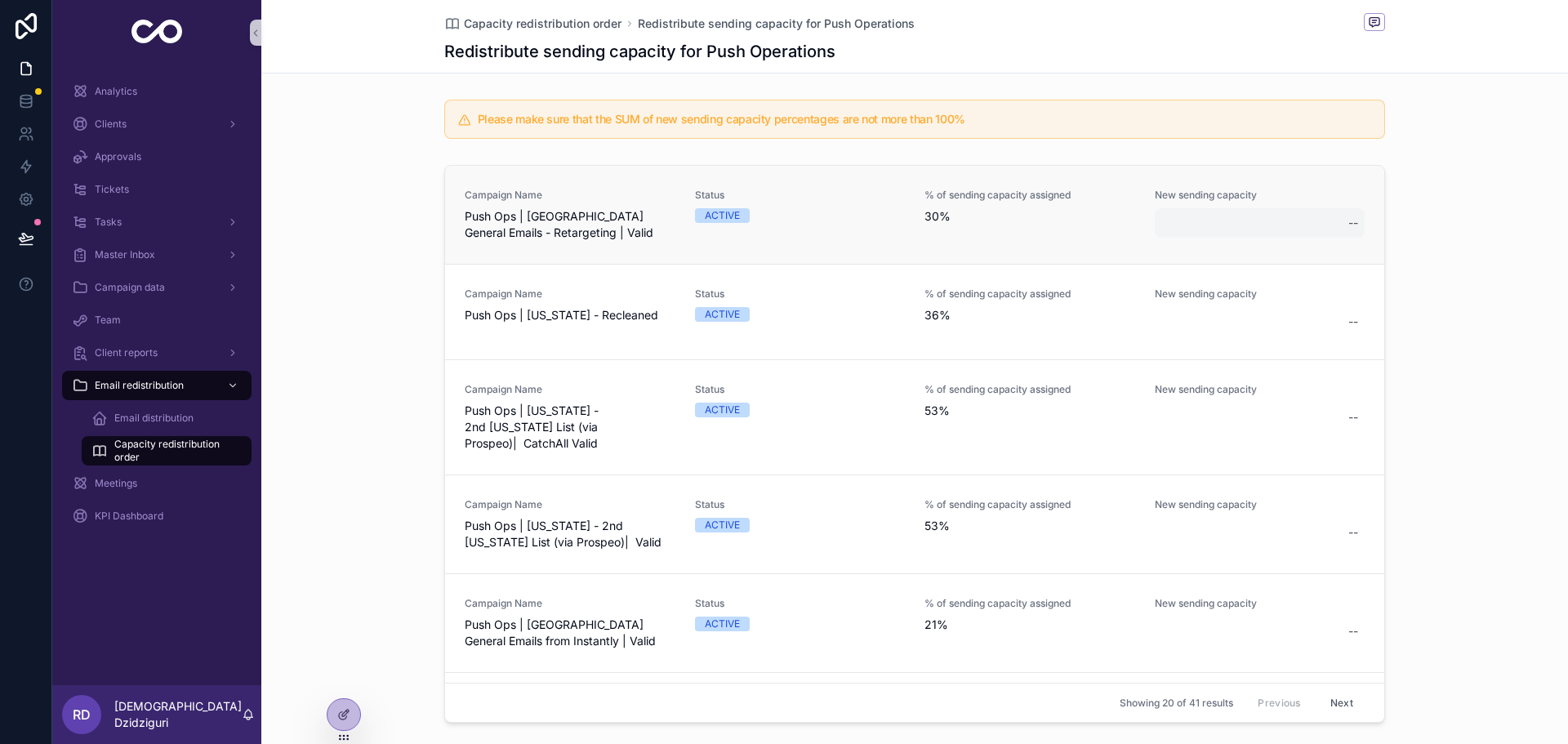
click at [1186, 227] on div "--" at bounding box center [1260, 223] width 210 height 29
click at [1433, 137] on div "Please make sure that the SUM of new sending capacity percentages are not more …" at bounding box center [915, 119] width 1306 height 52
click at [1214, 224] on div "--" at bounding box center [1260, 223] width 210 height 29
click at [1451, 164] on div "Campaign Name Push Ops | [GEOGRAPHIC_DATA] General Emails - Retargeting | Valid…" at bounding box center [915, 446] width 1306 height 577
click at [124, 91] on span "Analytics" at bounding box center [116, 91] width 43 height 13
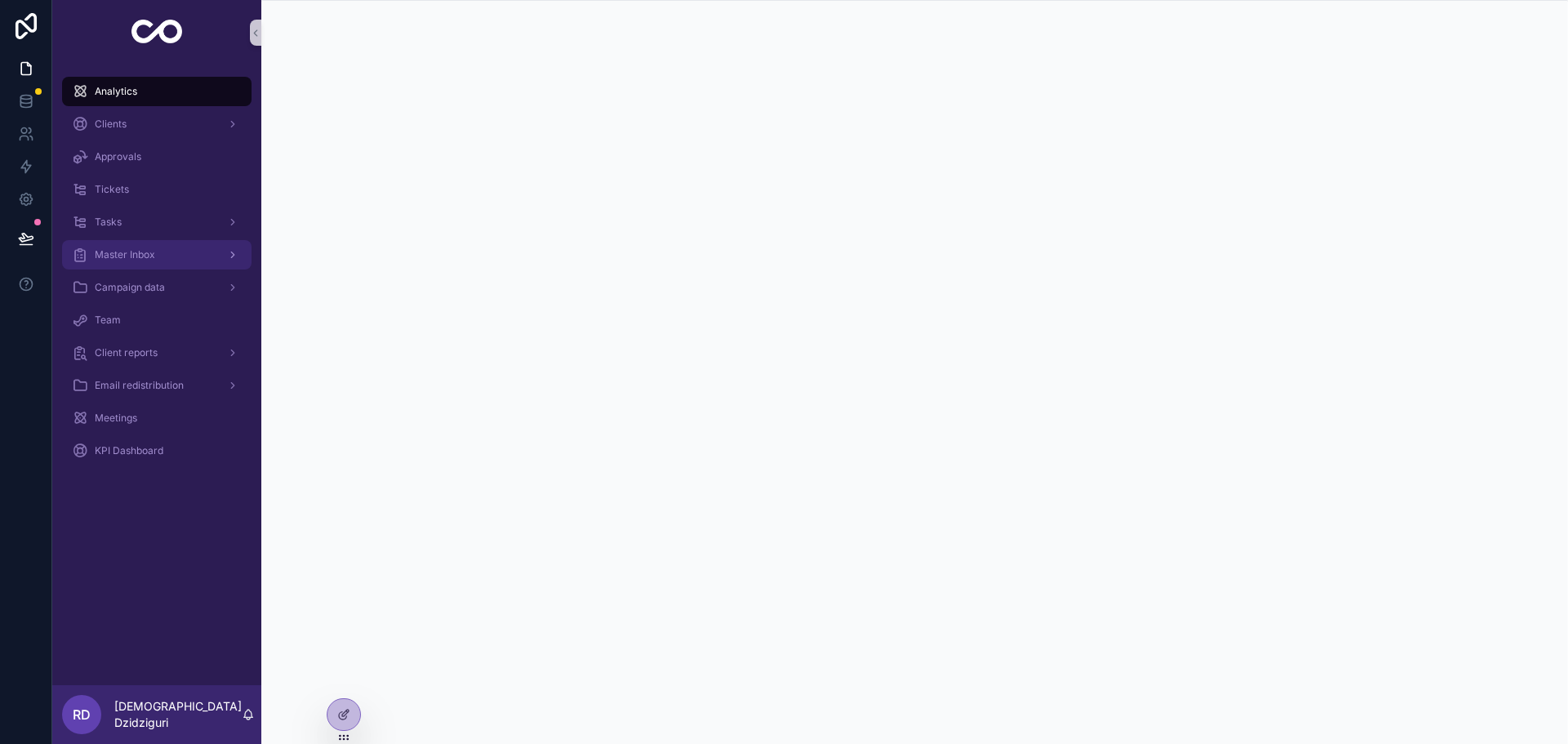
click at [169, 248] on div "Master Inbox" at bounding box center [156, 255] width 170 height 27
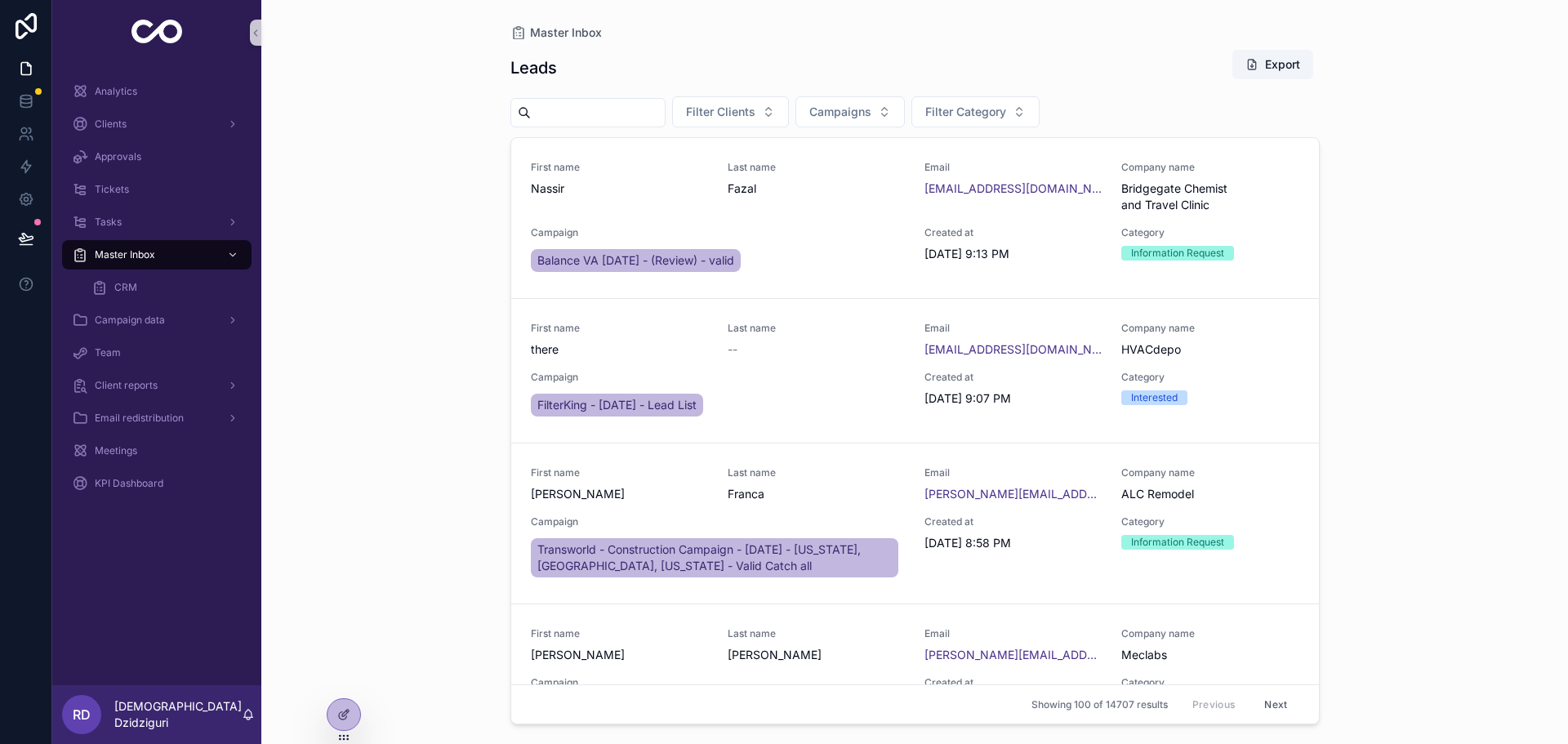
click at [632, 334] on span "First name" at bounding box center [619, 328] width 177 height 13
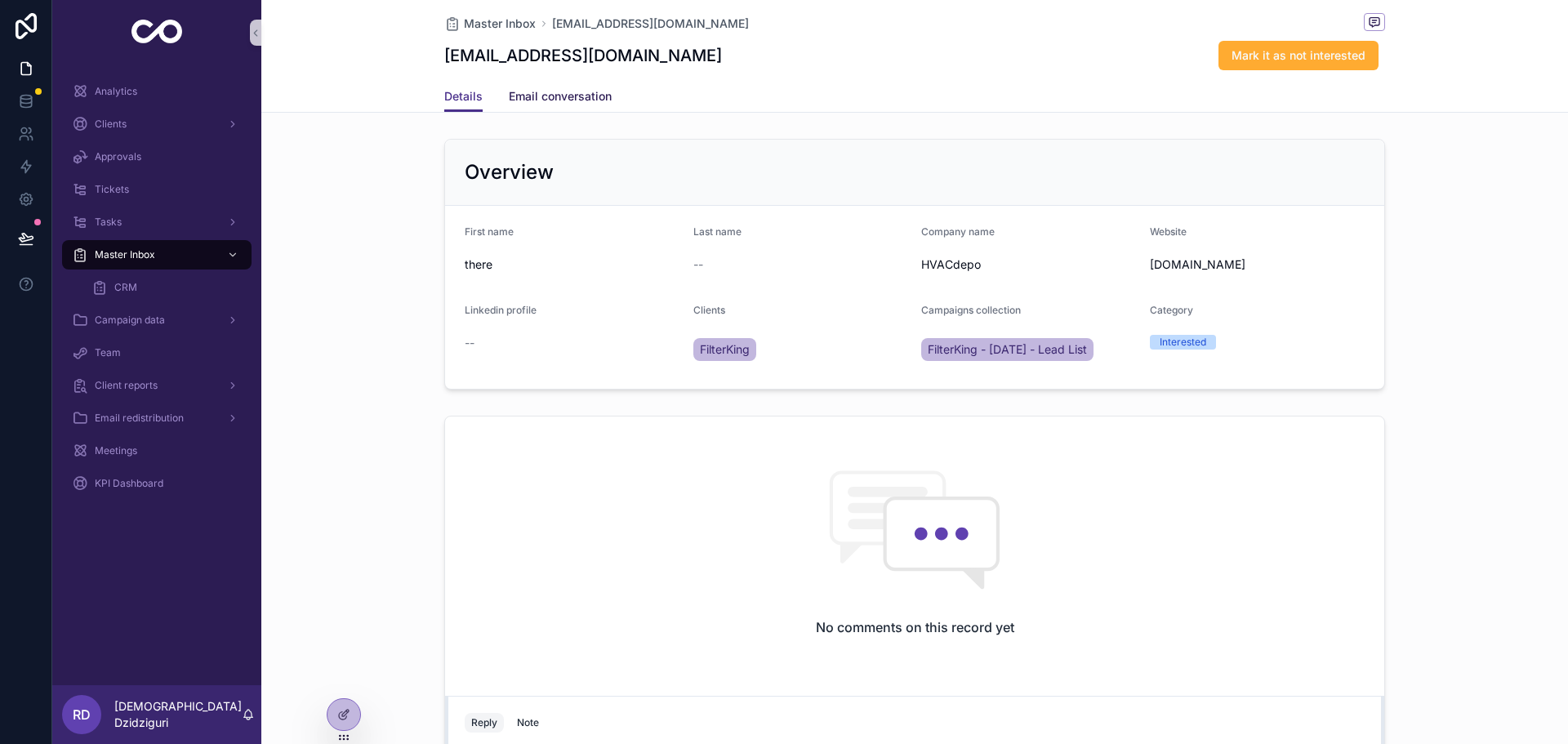
click at [542, 99] on span "Email conversation" at bounding box center [560, 96] width 103 height 16
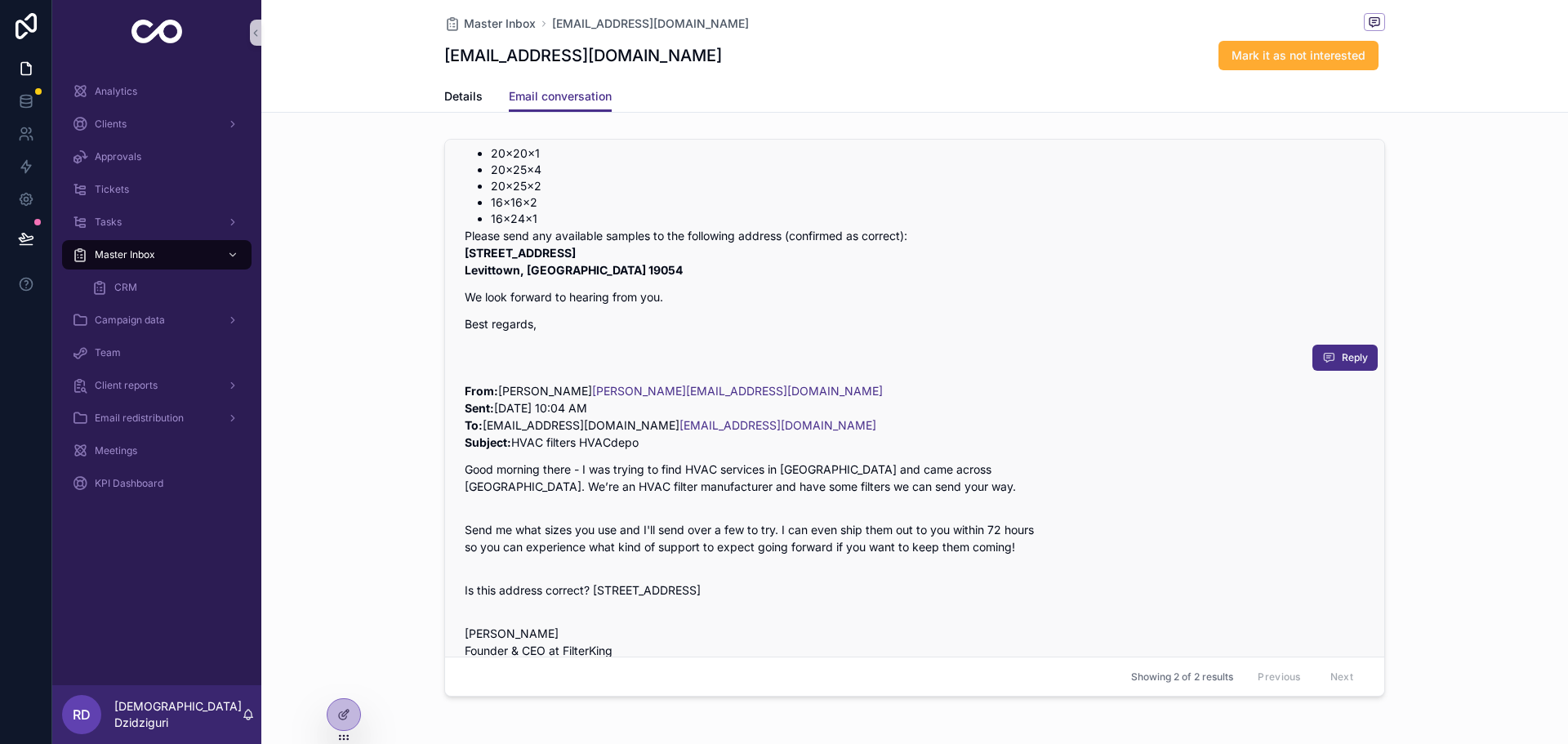
scroll to position [245, 0]
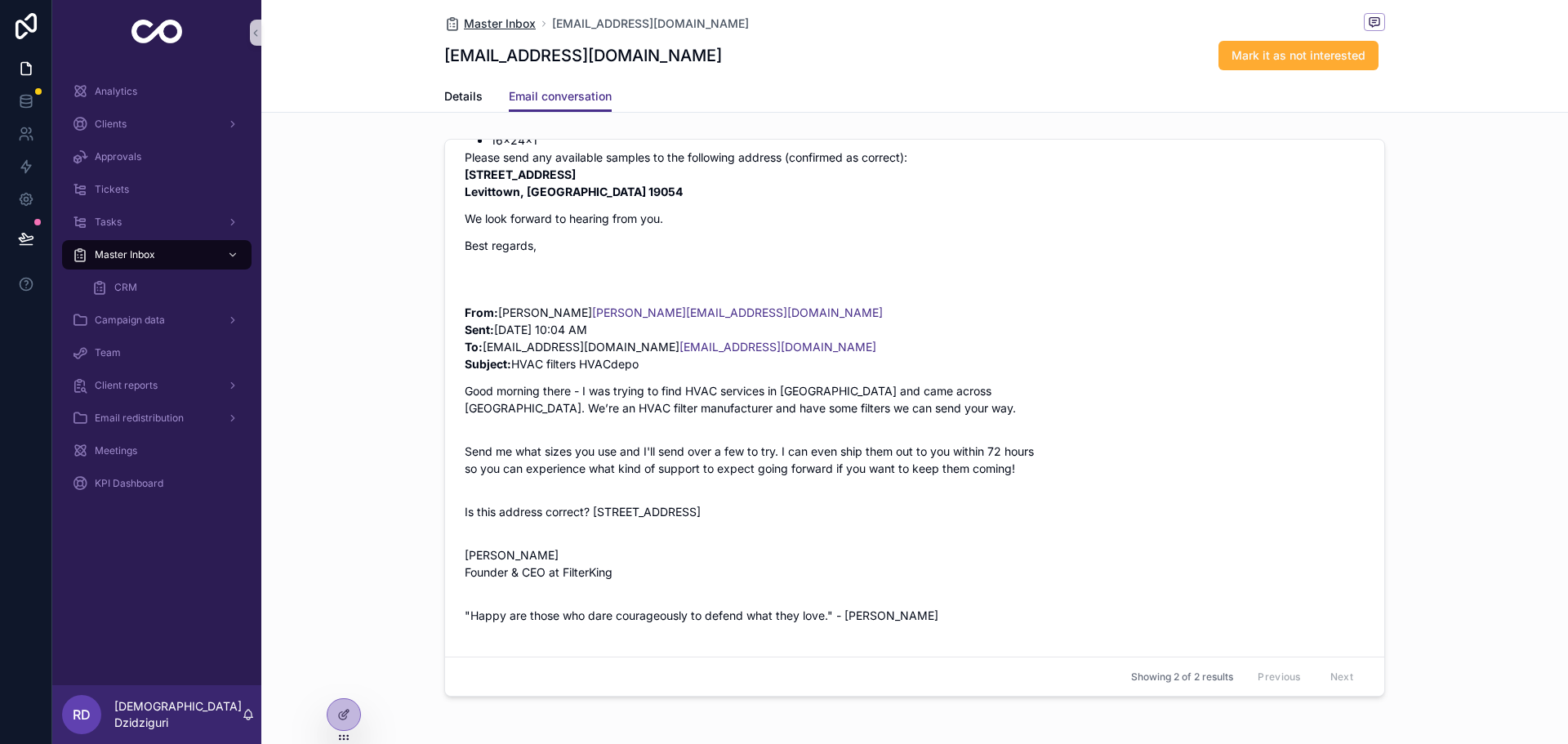
click at [495, 22] on span "Master Inbox" at bounding box center [500, 23] width 72 height 16
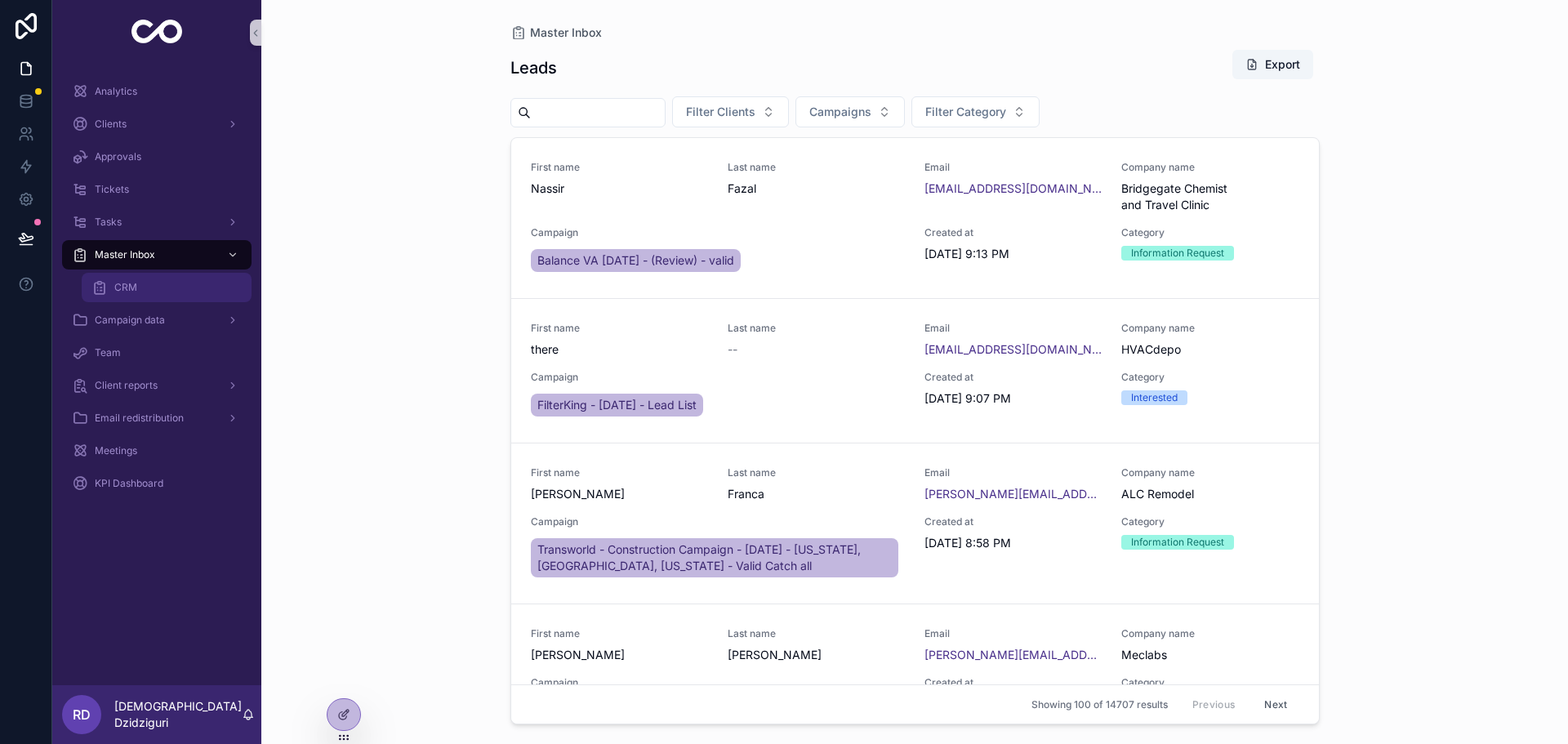
click at [135, 279] on div "CRM" at bounding box center [167, 287] width 150 height 27
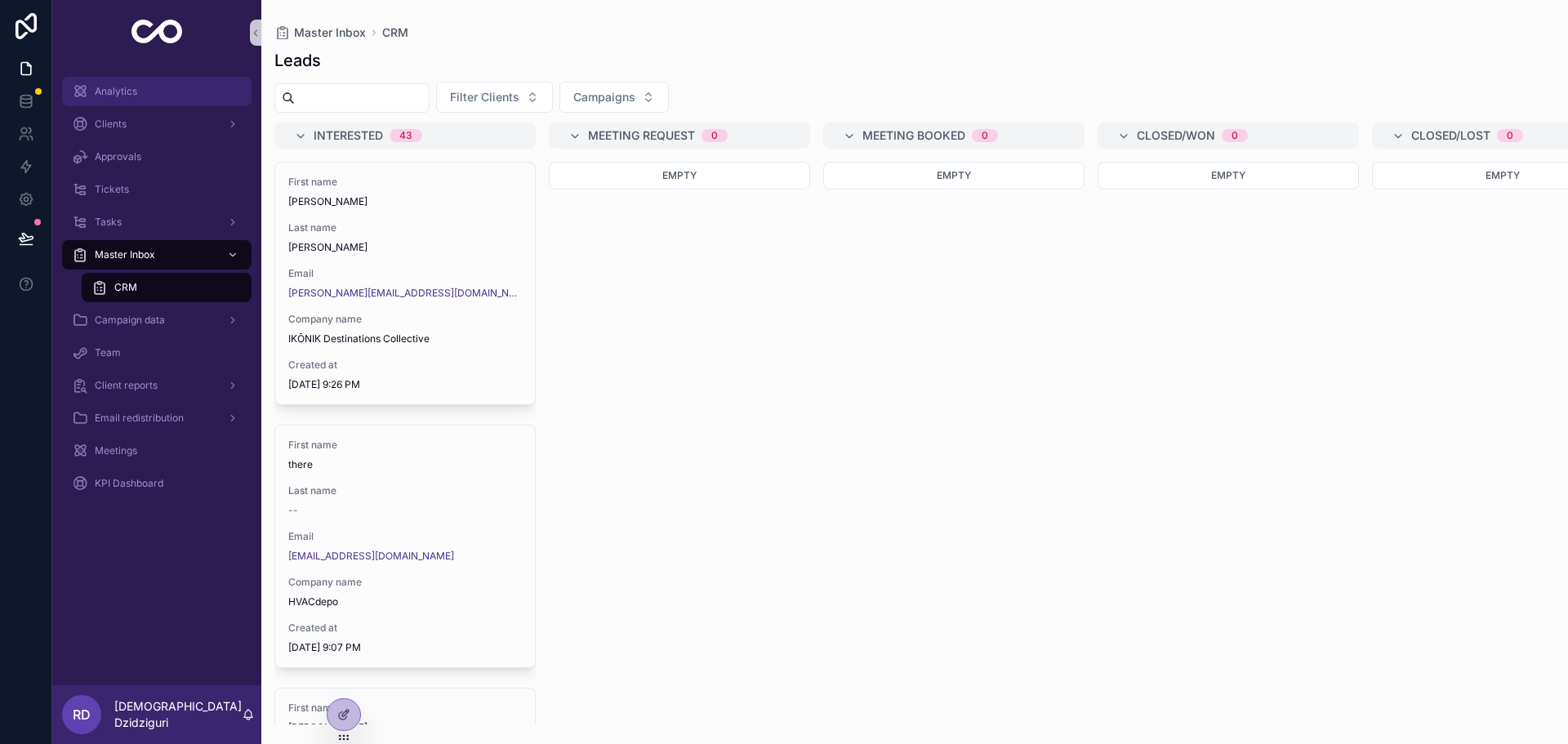
click at [144, 82] on div "Analytics" at bounding box center [156, 92] width 170 height 27
